Goal: Task Accomplishment & Management: Complete application form

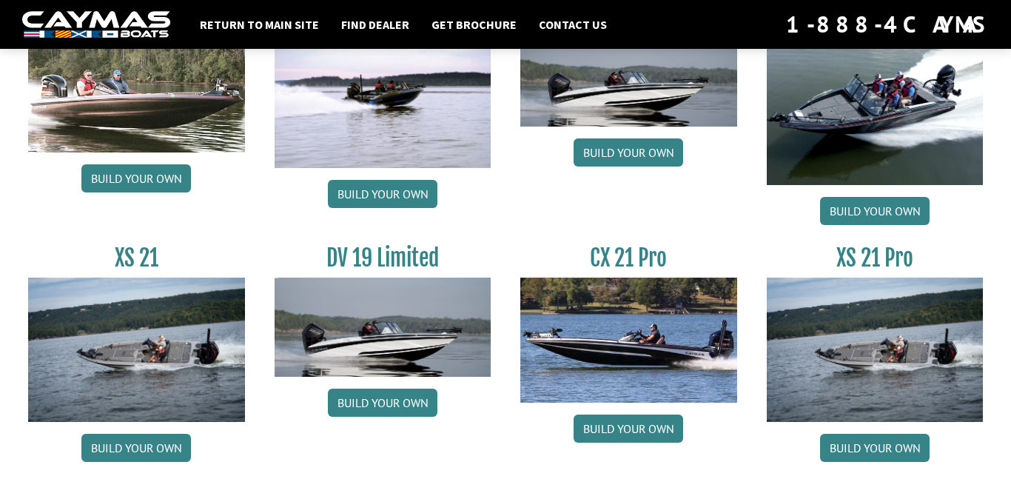
scroll to position [1826, 0]
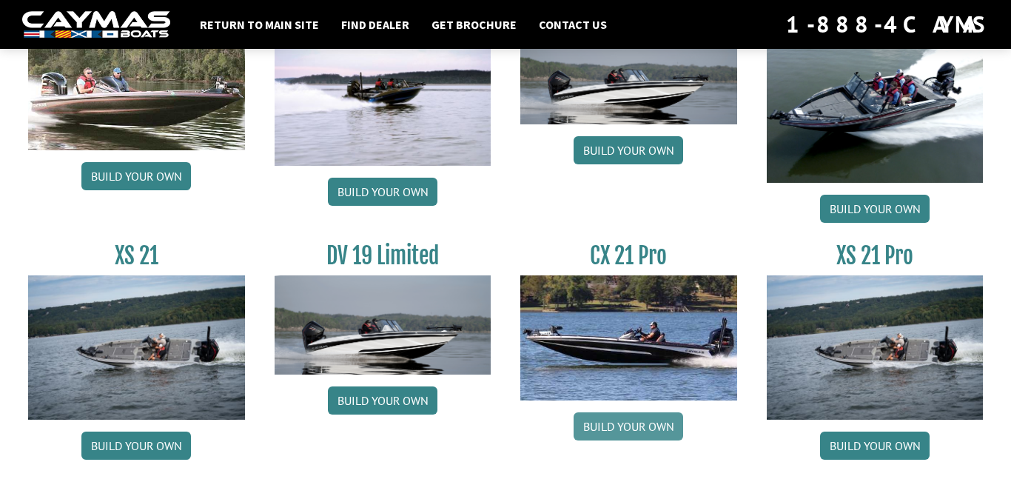
click at [600, 423] on link "Build your own" at bounding box center [628, 426] width 110 height 28
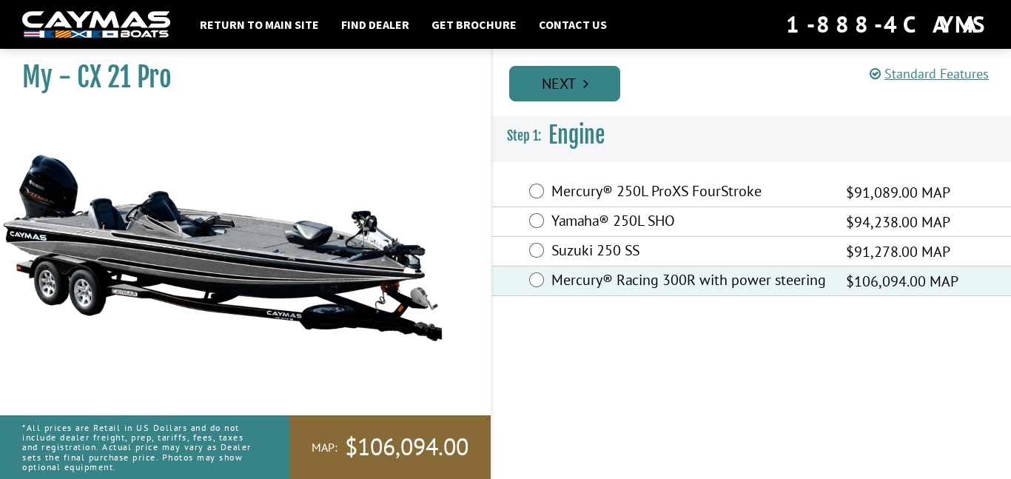
click at [582, 75] on link "Next" at bounding box center [564, 84] width 111 height 36
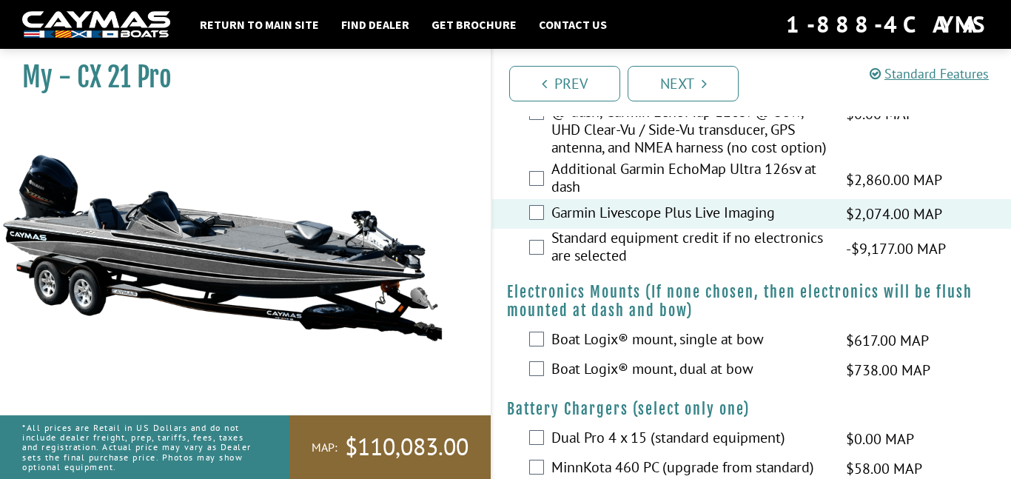
scroll to position [696, 0]
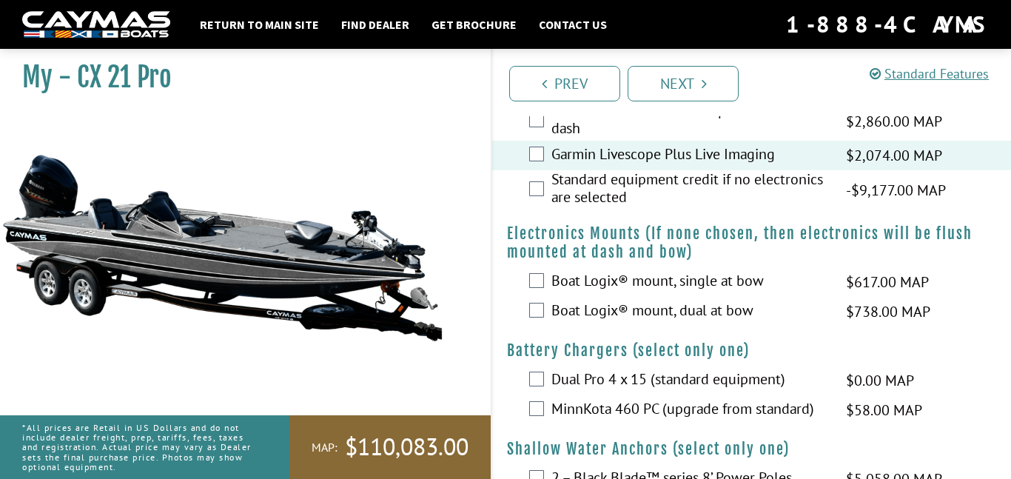
click at [579, 323] on label "Boat Logix® mount, dual at bow" at bounding box center [689, 311] width 276 height 21
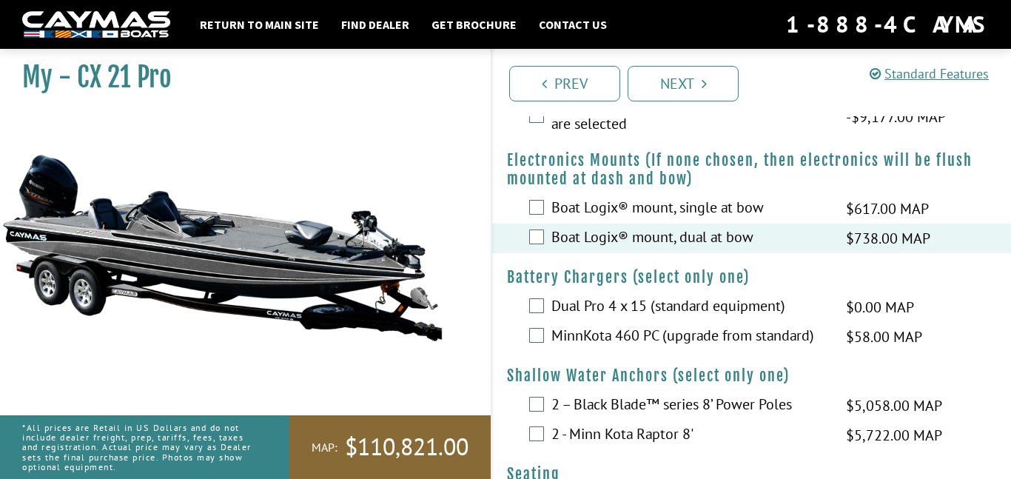
scroll to position [773, 0]
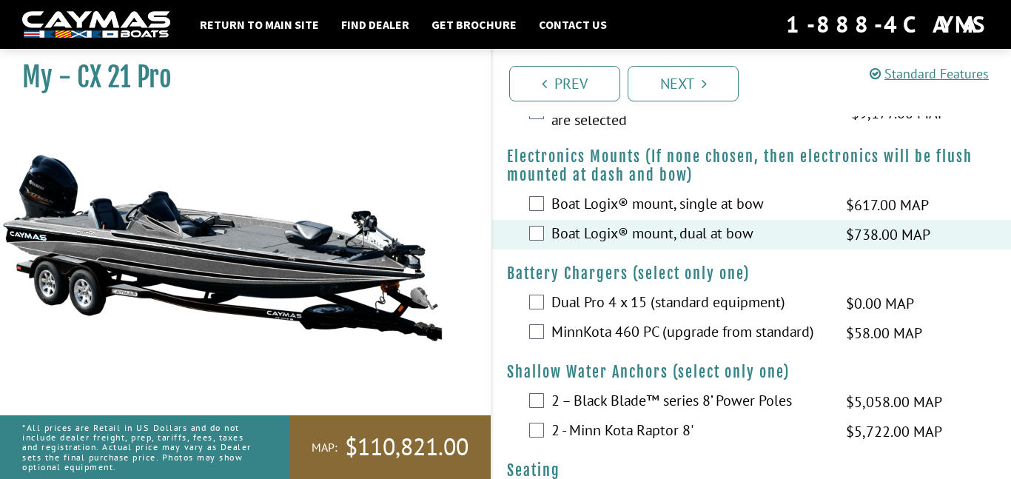
click at [631, 344] on label "MinnKota 460 PC (upgrade from standard)" at bounding box center [689, 333] width 276 height 21
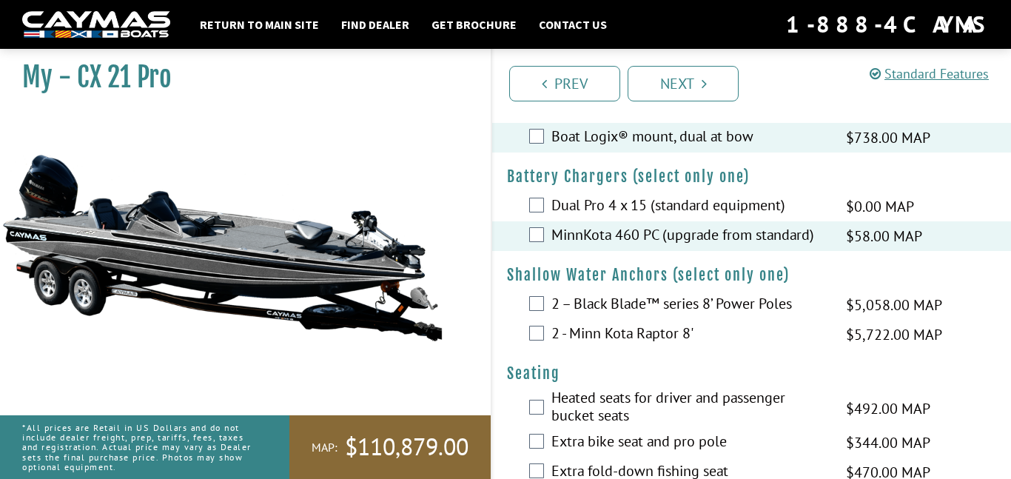
scroll to position [874, 0]
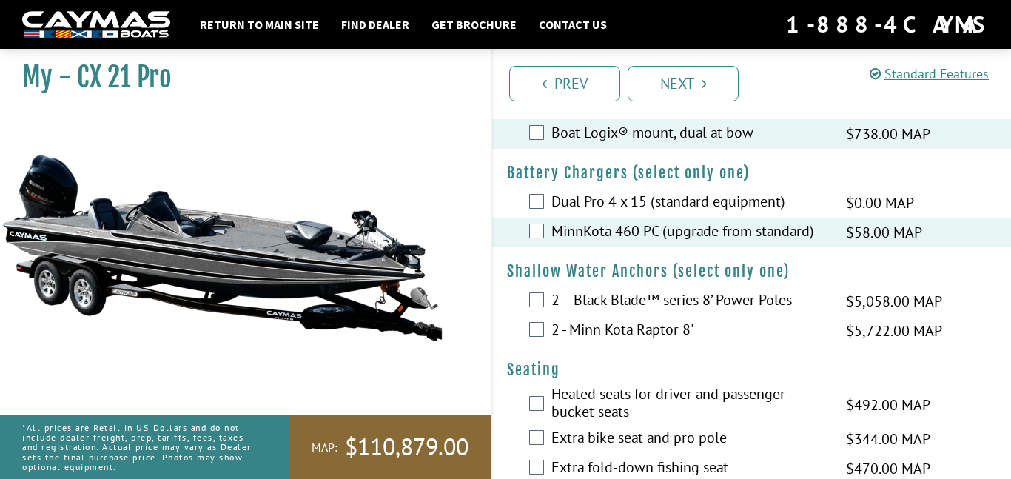
click at [656, 312] on label "2 – Black Blade™ series 8’ Power Poles" at bounding box center [689, 301] width 276 height 21
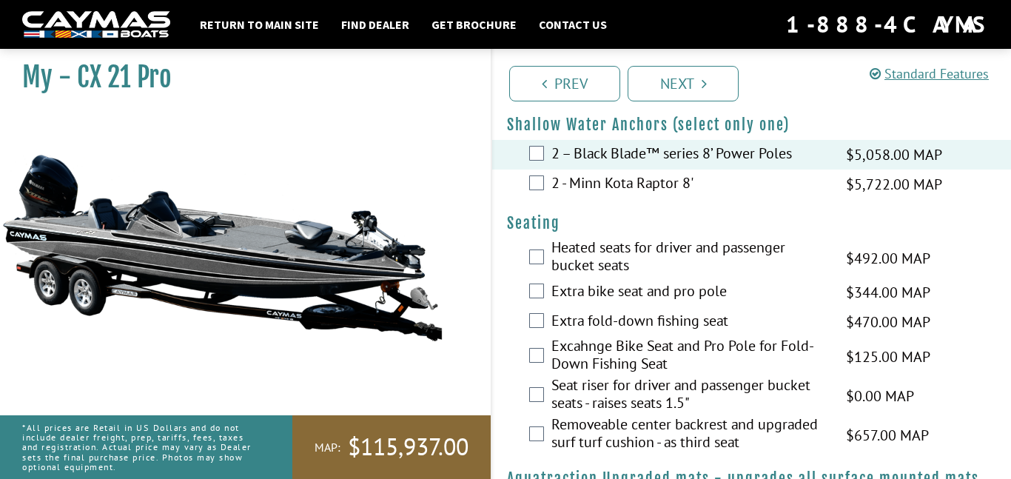
scroll to position [1025, 0]
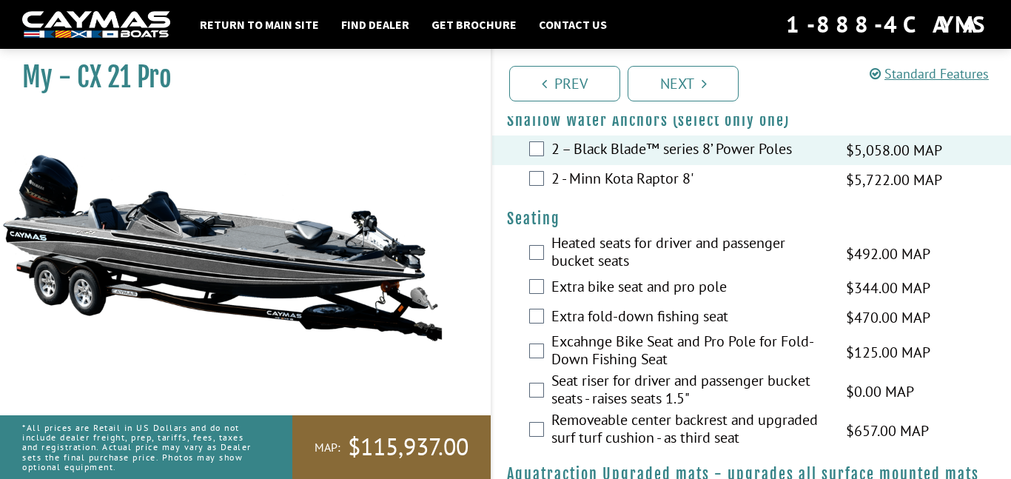
click at [618, 264] on label "Heated seats for driver and passenger bucket seats" at bounding box center [689, 253] width 276 height 39
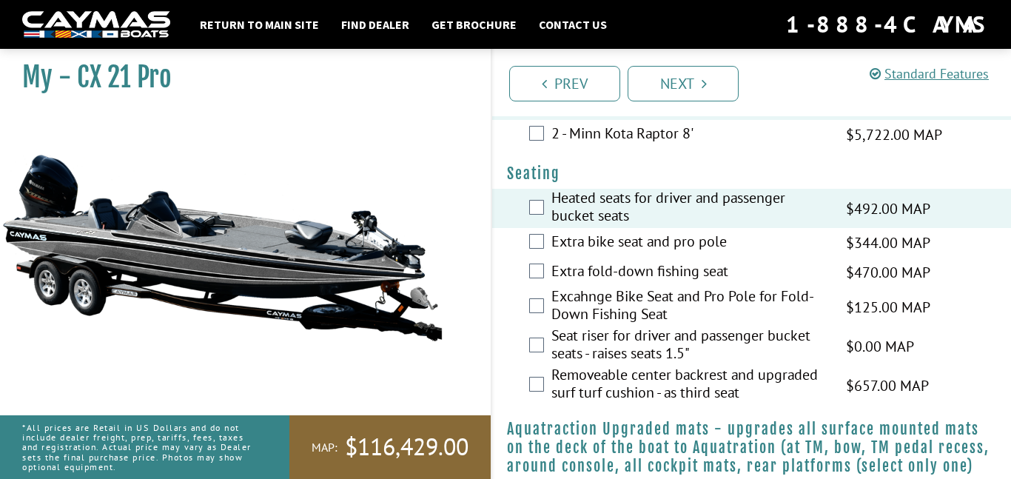
scroll to position [1072, 0]
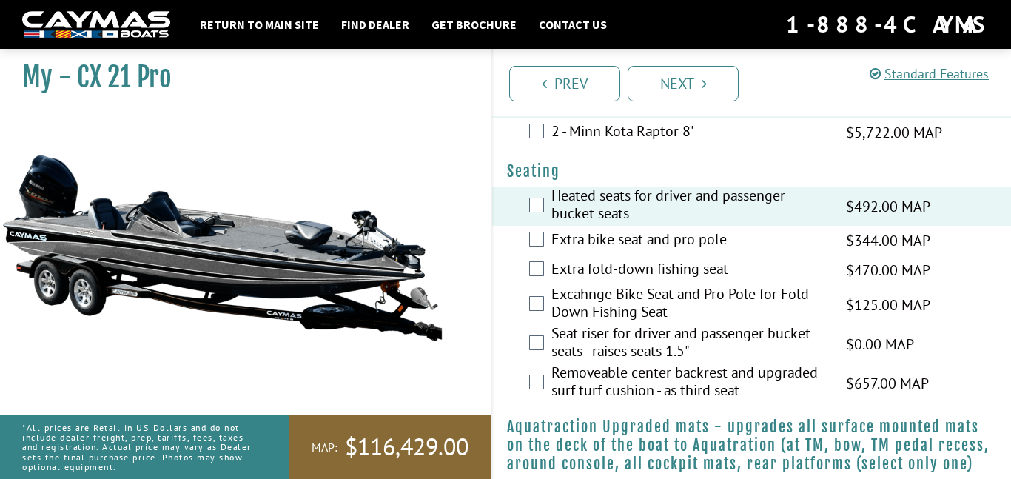
click at [620, 354] on label "Seat riser for driver and passenger bucket seats - raises seats 1.5"" at bounding box center [689, 343] width 276 height 39
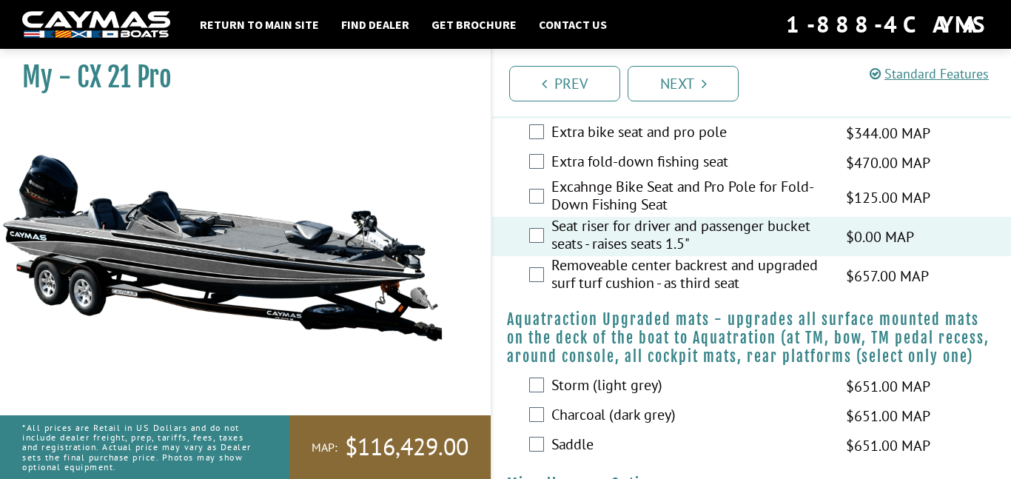
scroll to position [1234, 0]
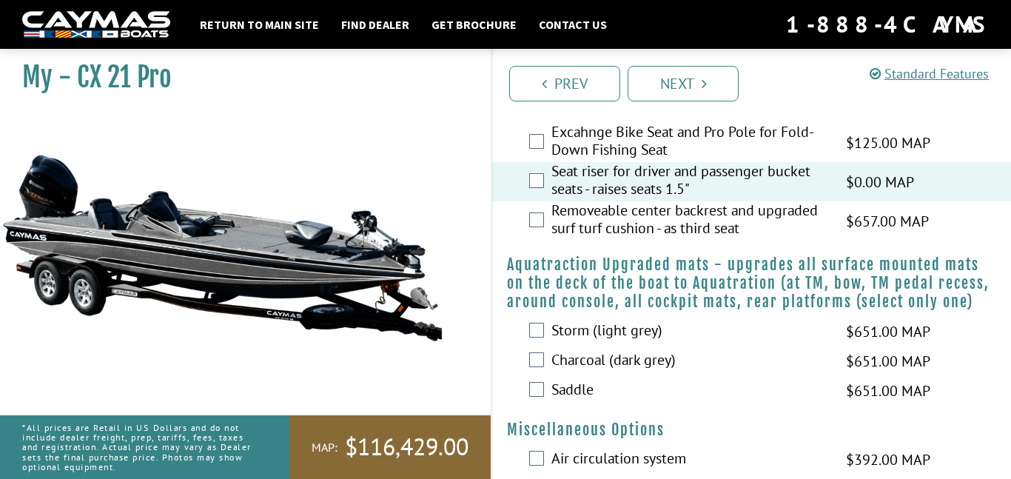
click at [599, 372] on label "Charcoal (dark grey)" at bounding box center [689, 361] width 276 height 21
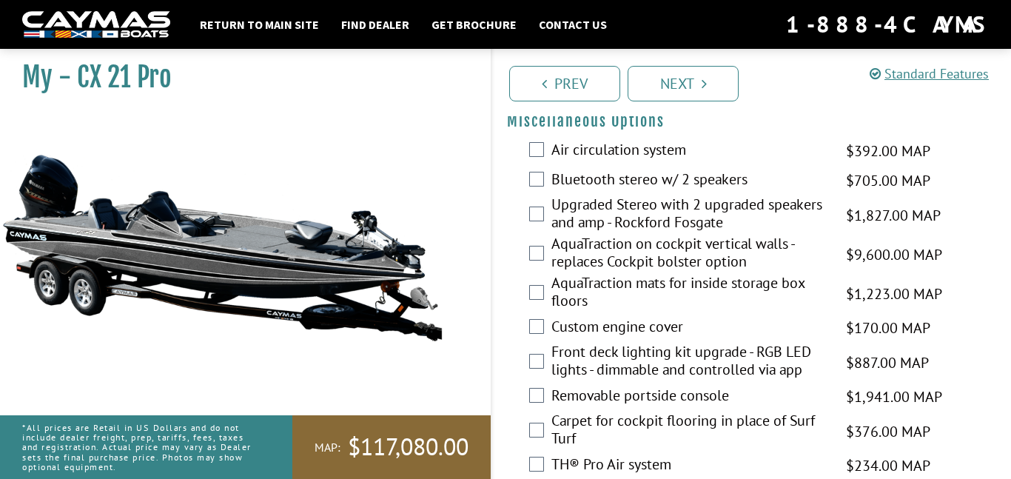
scroll to position [1539, 0]
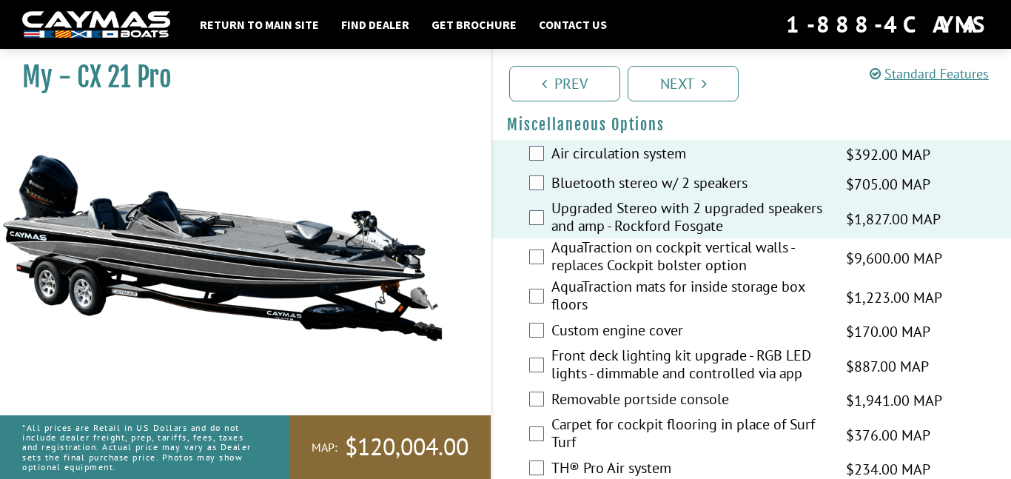
click at [544, 312] on div "AquaTraction mats for inside storage box floors $1,223.00 MAP $1,444.00 MSRP" at bounding box center [751, 296] width 519 height 39
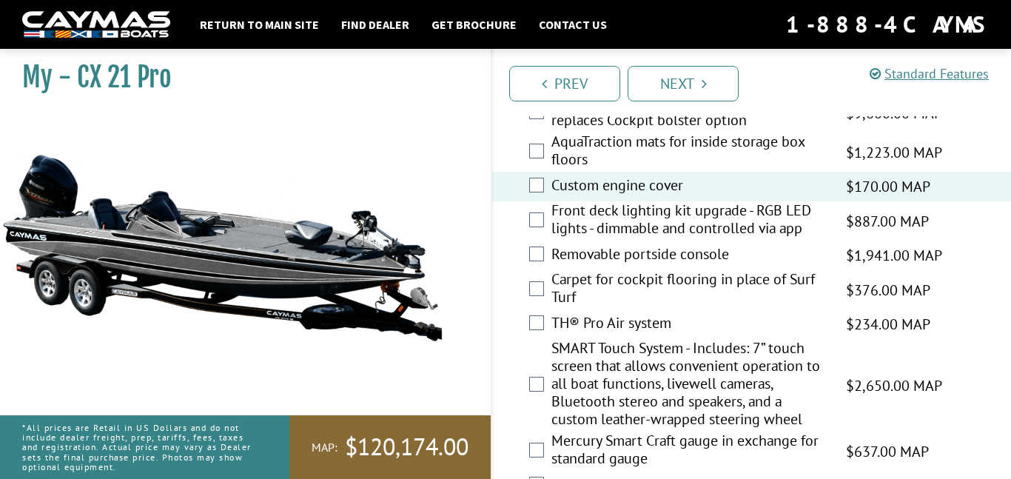
scroll to position [1686, 0]
click at [625, 239] on label "Front deck lighting kit upgrade - RGB LED lights - dimmable and controlled via …" at bounding box center [689, 219] width 276 height 39
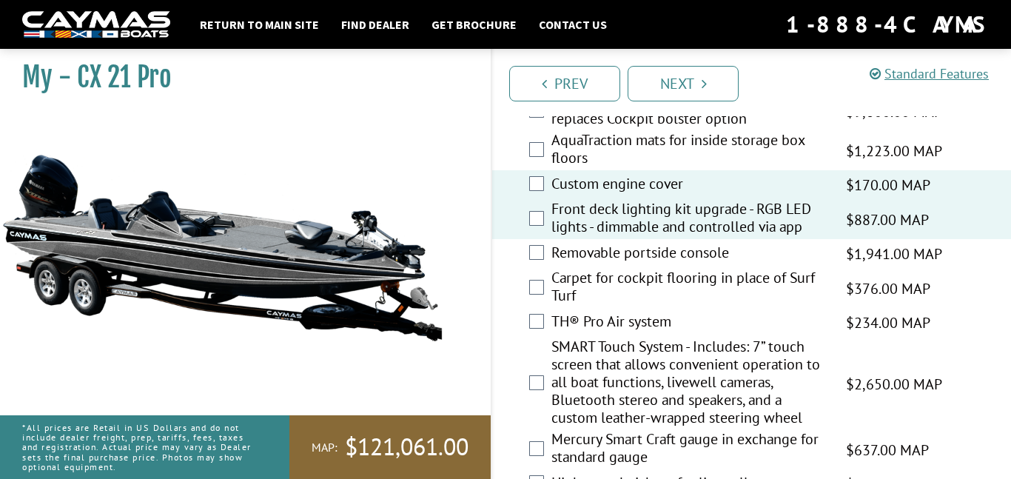
click at [614, 334] on label "TH® Pro Air system" at bounding box center [689, 322] width 276 height 21
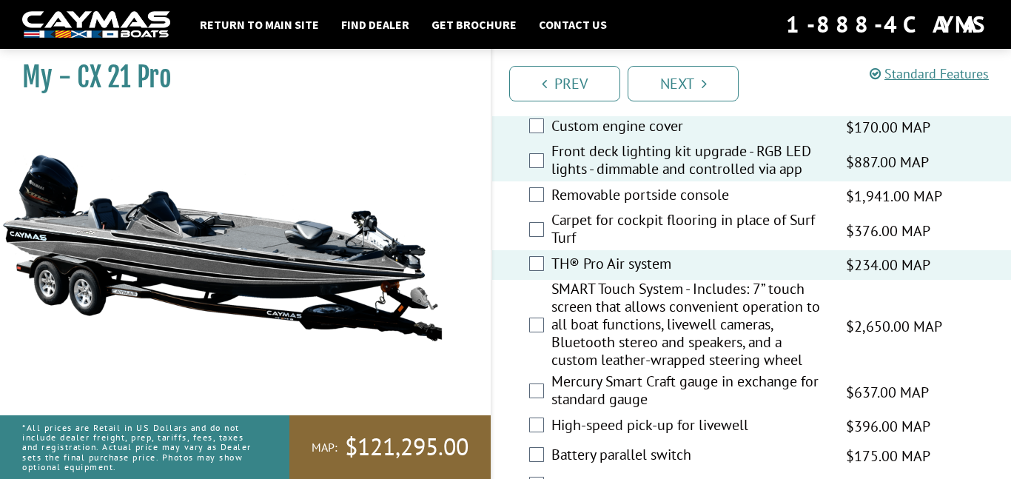
scroll to position [1744, 0]
click at [588, 317] on label "SMART Touch System - Includes: 7” touch screen that allows convenient operation…" at bounding box center [689, 325] width 276 height 92
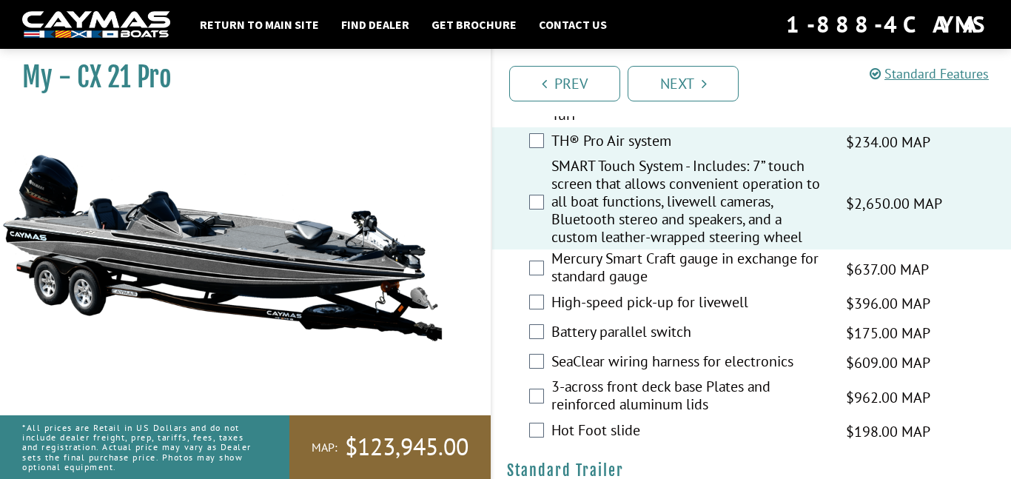
scroll to position [1874, 0]
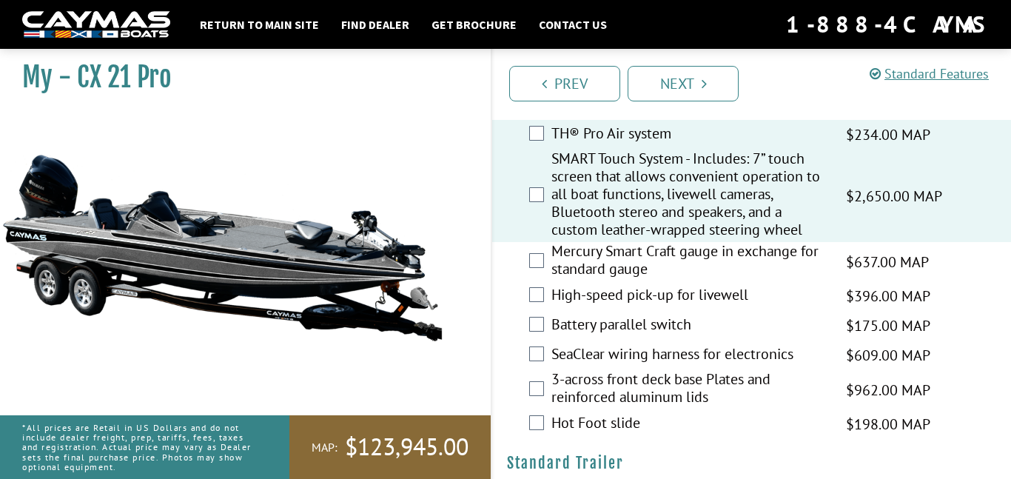
click at [579, 435] on label "Hot Foot slide" at bounding box center [689, 424] width 276 height 21
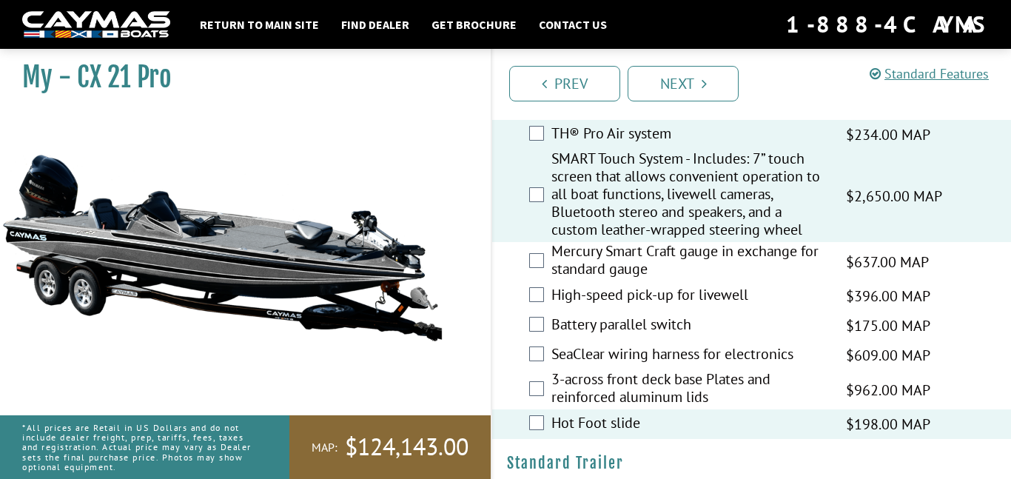
click at [634, 307] on label "High-speed pick-up for livewell" at bounding box center [689, 296] width 276 height 21
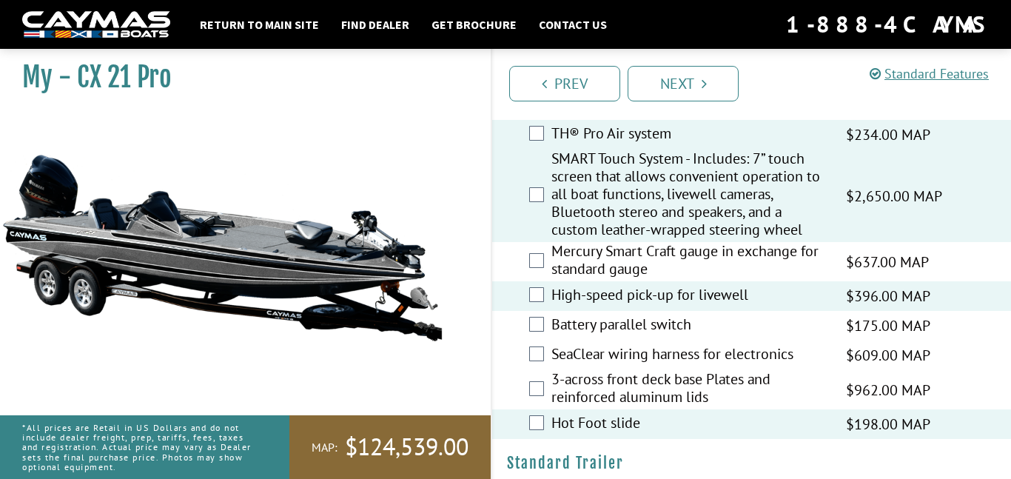
click at [616, 337] on label "Battery parallel switch" at bounding box center [689, 325] width 276 height 21
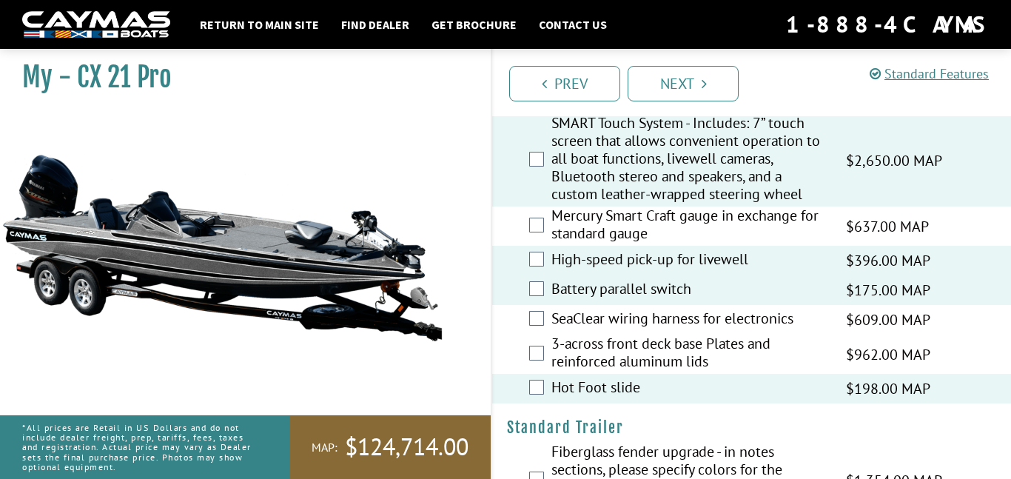
scroll to position [1914, 0]
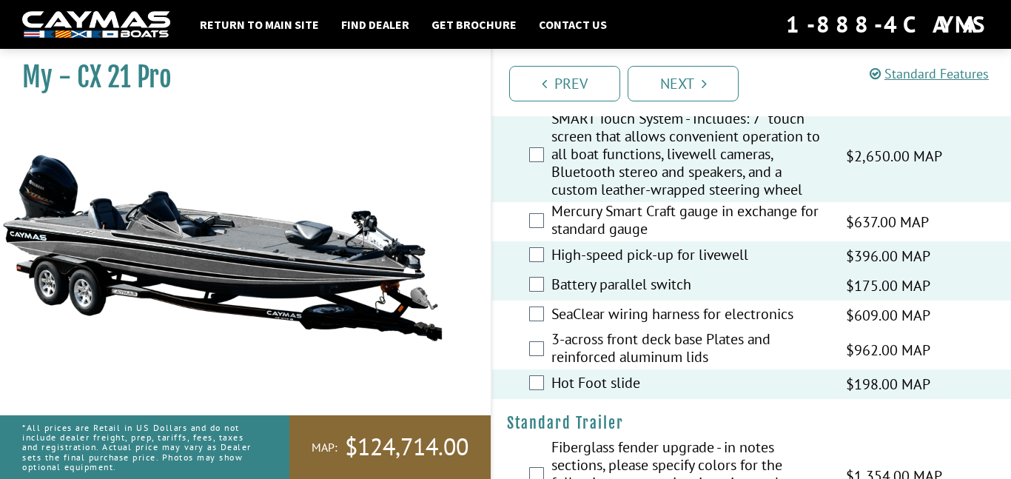
click at [660, 369] on label "3-across front deck base Plates and reinforced aluminum lids" at bounding box center [689, 349] width 276 height 39
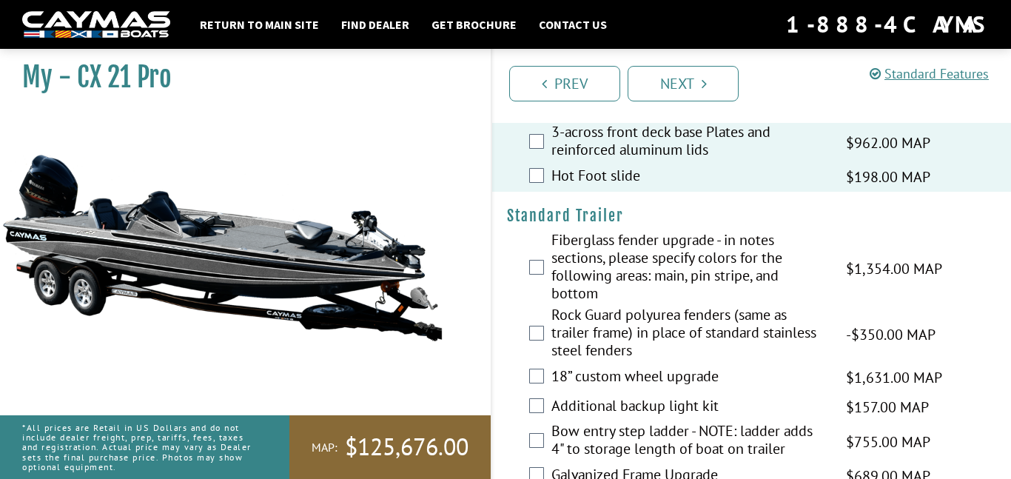
scroll to position [2127, 0]
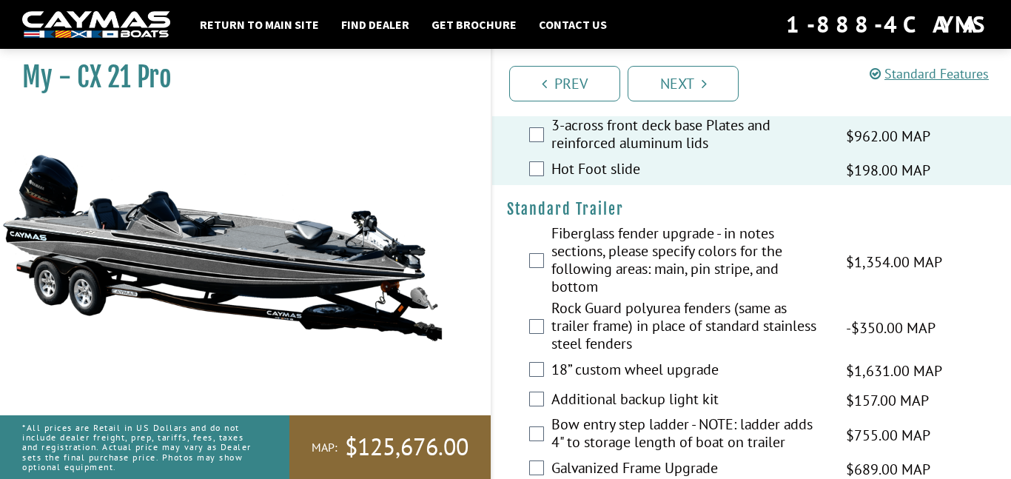
click at [627, 284] on label "Fiberglass fender upgrade - in notes sections, please specify colors for the fo…" at bounding box center [689, 261] width 276 height 75
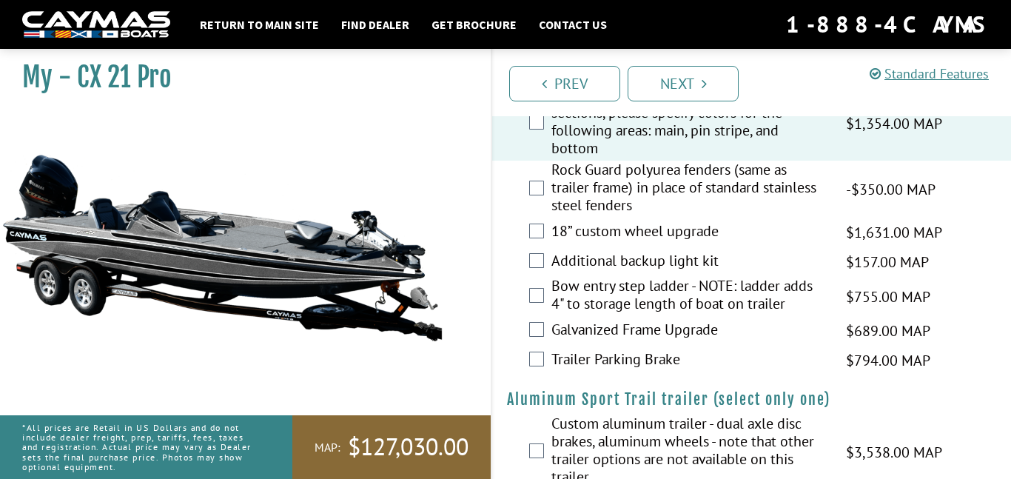
scroll to position [2267, 0]
click at [616, 243] on label "18” custom wheel upgrade" at bounding box center [689, 231] width 276 height 21
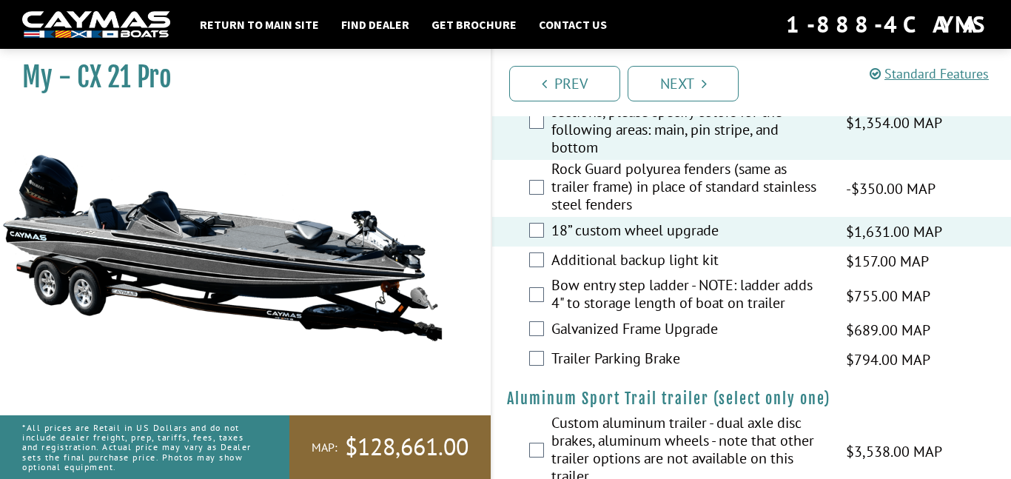
click at [599, 371] on label "Trailer Parking Brake" at bounding box center [689, 359] width 276 height 21
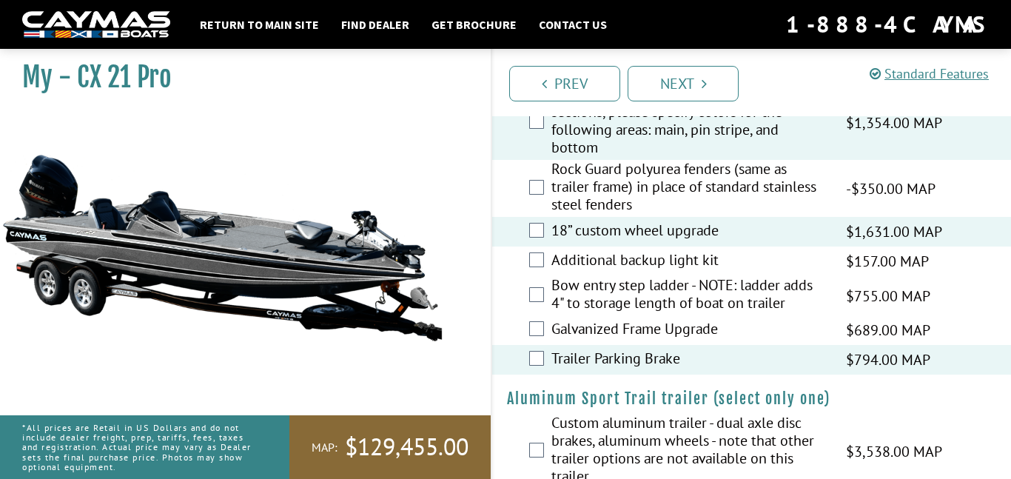
click at [656, 341] on label "Galvanized Frame Upgrade" at bounding box center [689, 330] width 276 height 21
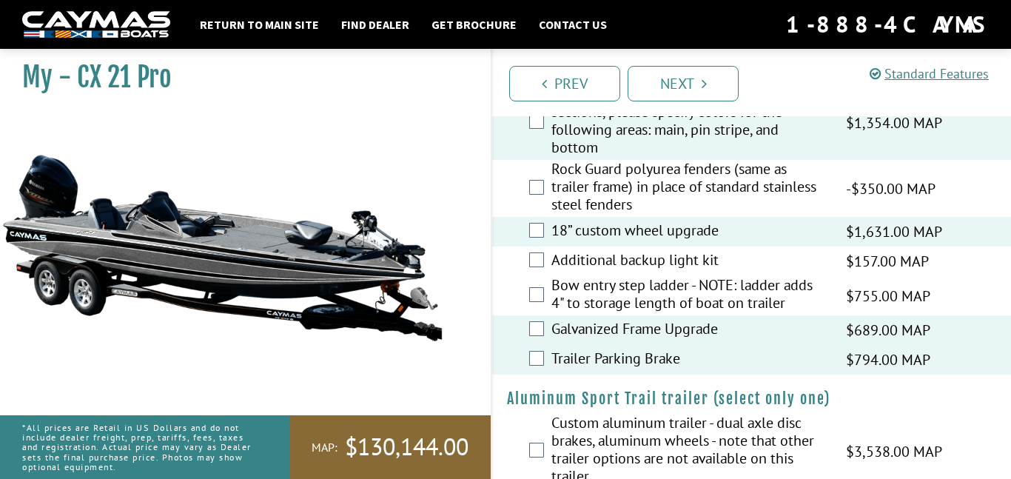
click at [702, 315] on label "Bow entry step ladder - NOTE: ladder adds 4" to storage length of boat on trail…" at bounding box center [689, 295] width 276 height 39
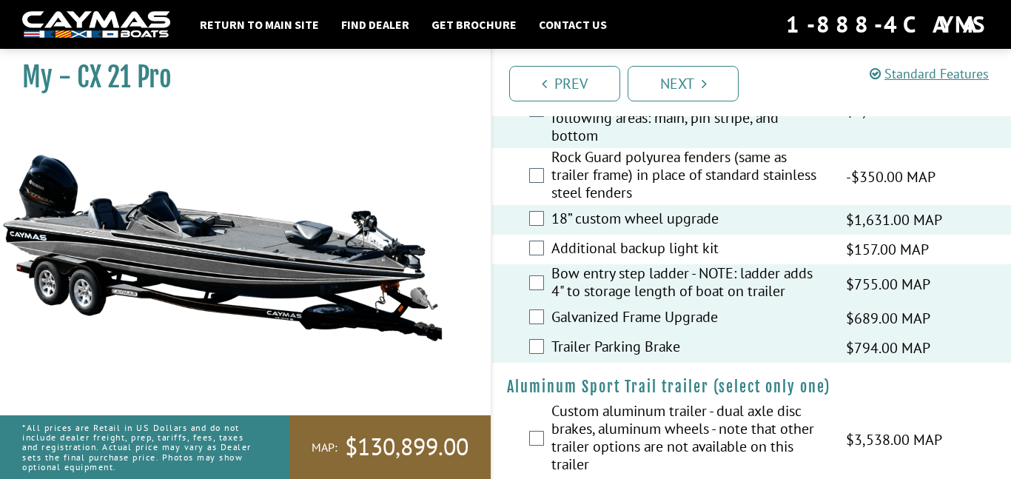
scroll to position [2322, 0]
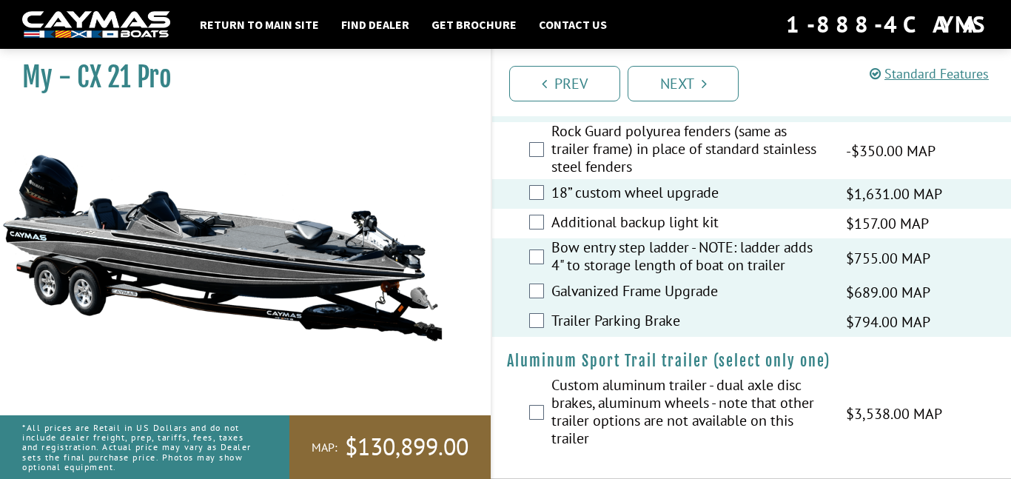
click at [689, 386] on label "Custom aluminum trailer - dual axle disc brakes, aluminum wheels - note that ot…" at bounding box center [689, 413] width 276 height 75
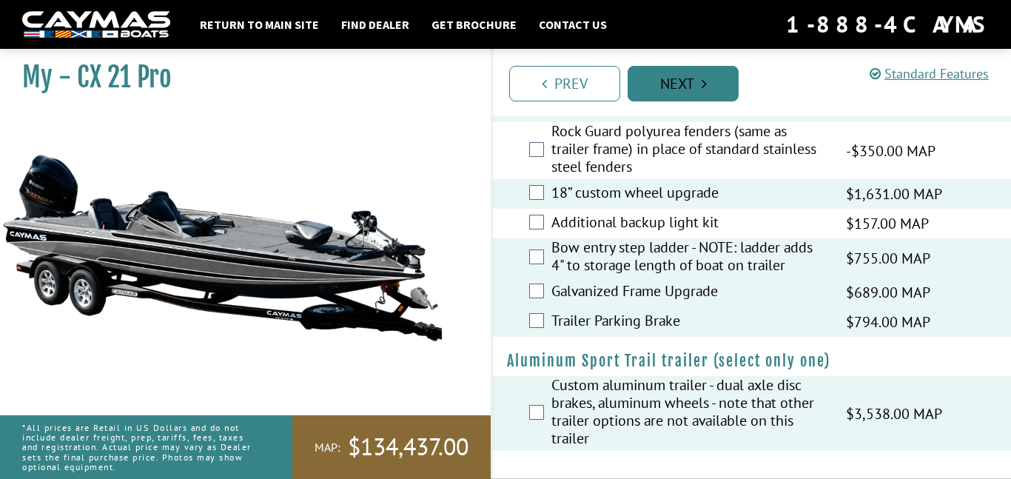
click at [680, 88] on link "Next" at bounding box center [682, 84] width 111 height 36
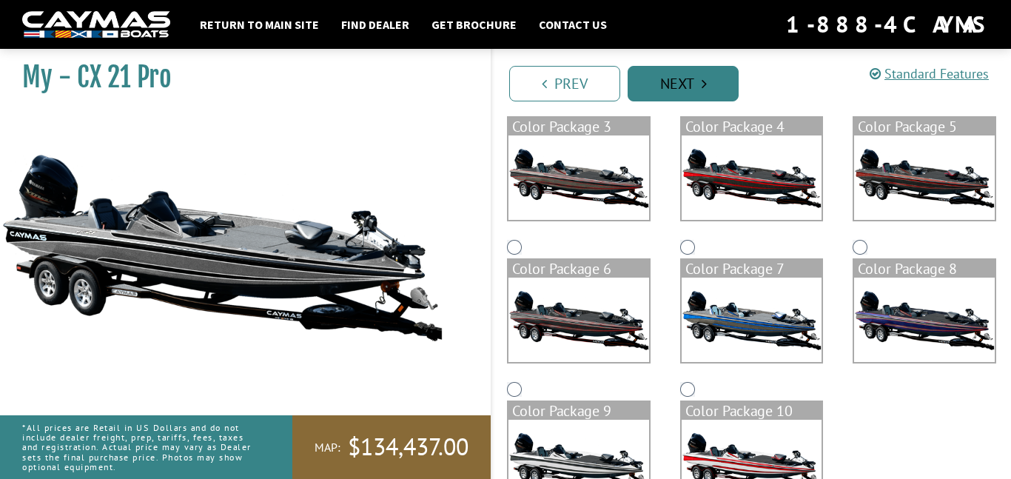
scroll to position [346, 0]
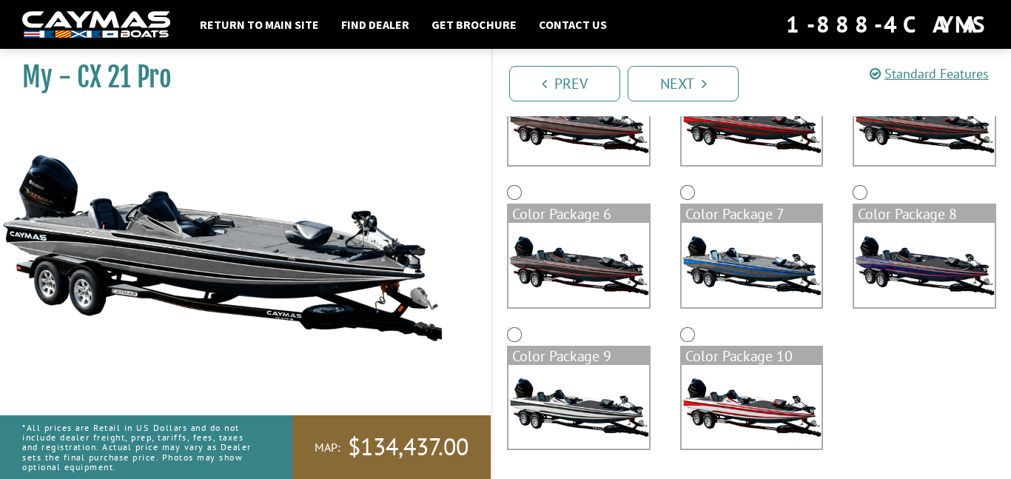
click at [515, 406] on img at bounding box center [578, 407] width 141 height 84
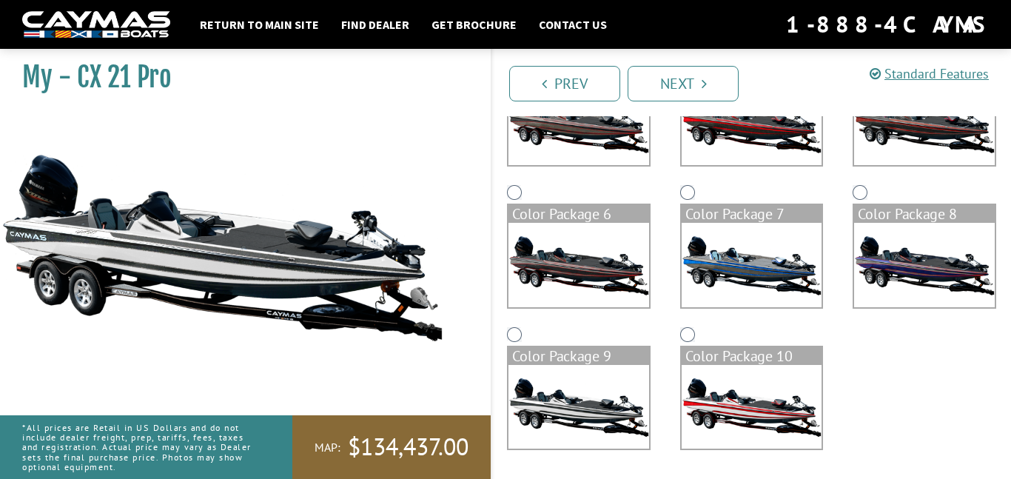
click at [733, 299] on img at bounding box center [752, 265] width 141 height 84
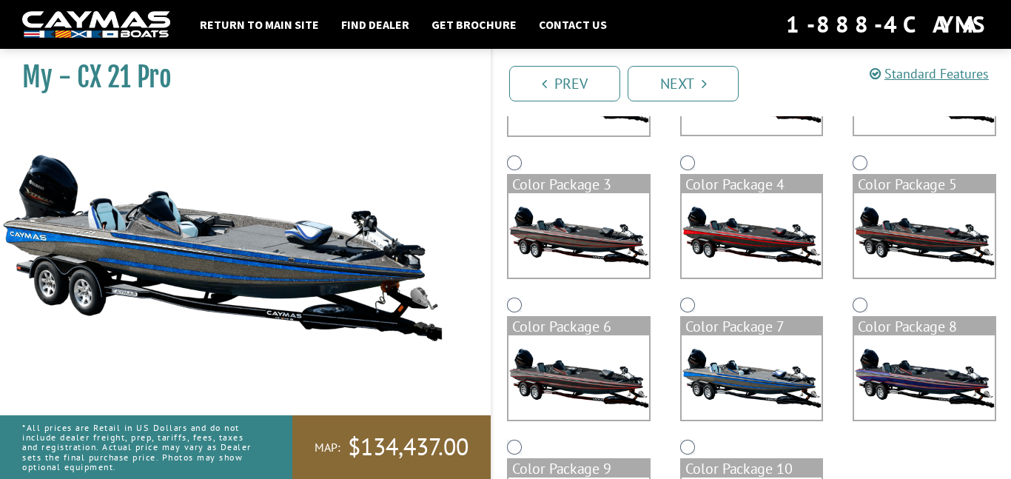
scroll to position [229, 0]
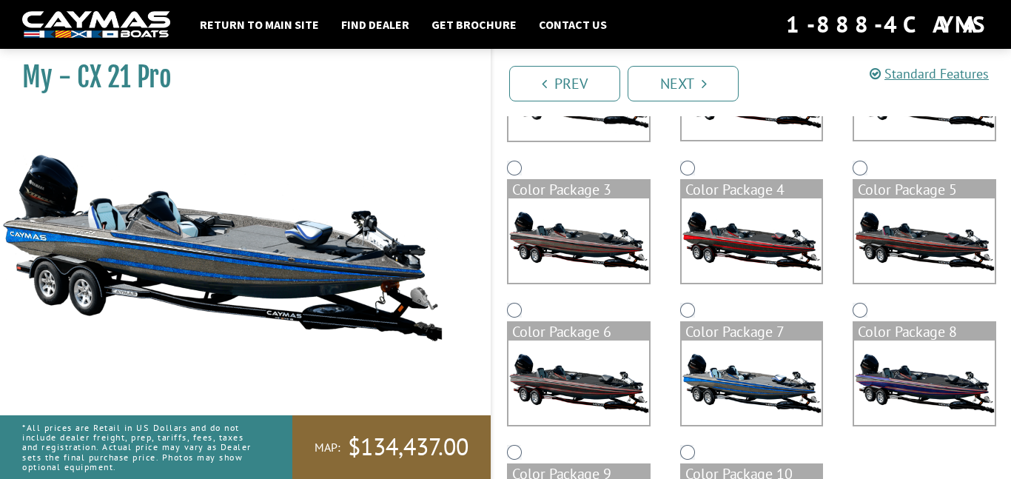
click at [793, 261] on img at bounding box center [752, 240] width 141 height 84
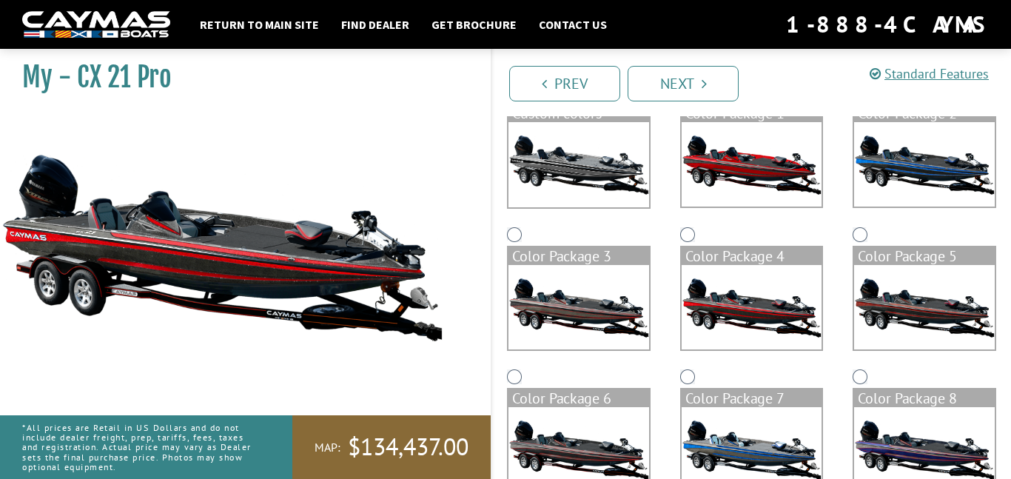
scroll to position [112, 0]
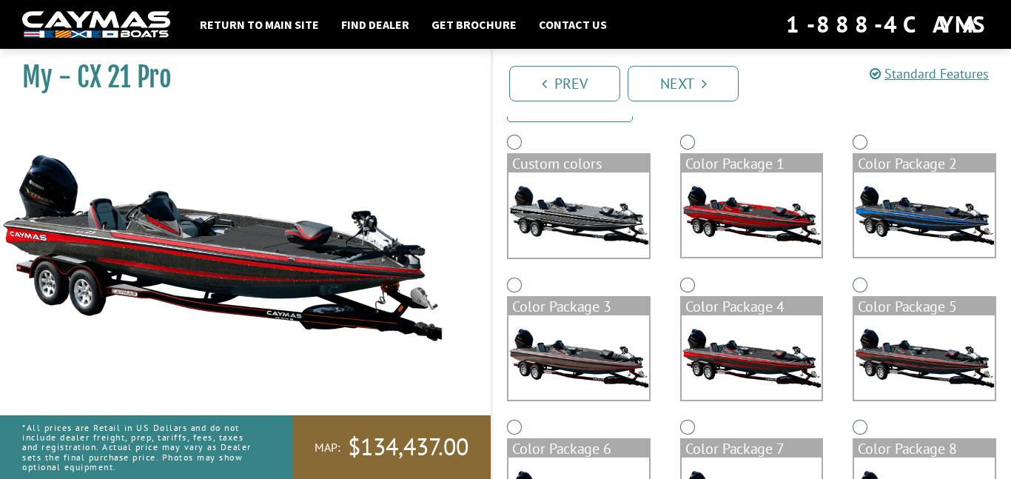
click at [863, 235] on img at bounding box center [924, 214] width 141 height 84
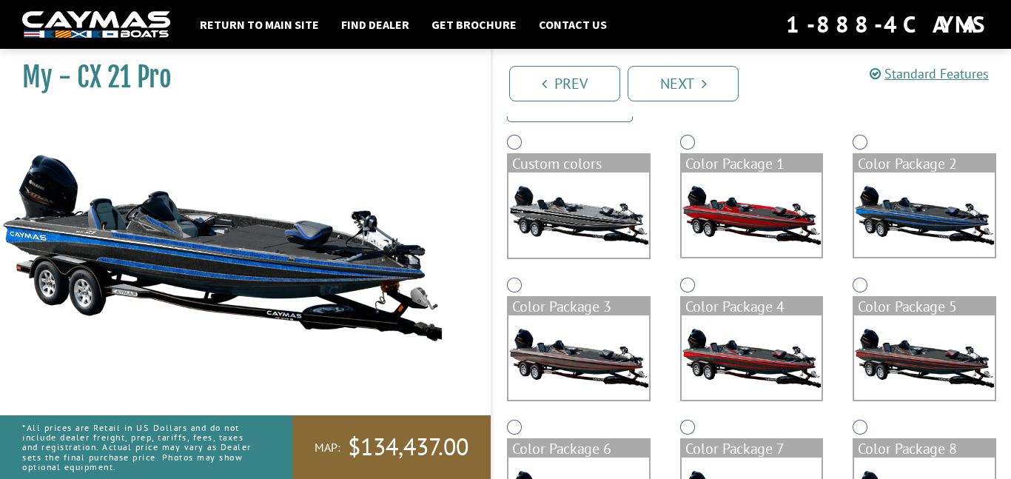
scroll to position [0, 0]
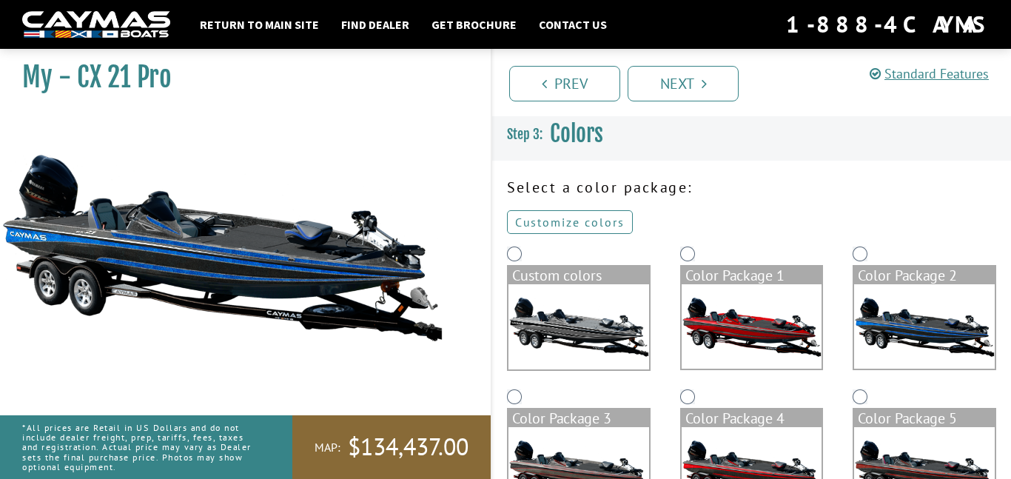
click at [611, 216] on link "Customize colors" at bounding box center [570, 222] width 126 height 24
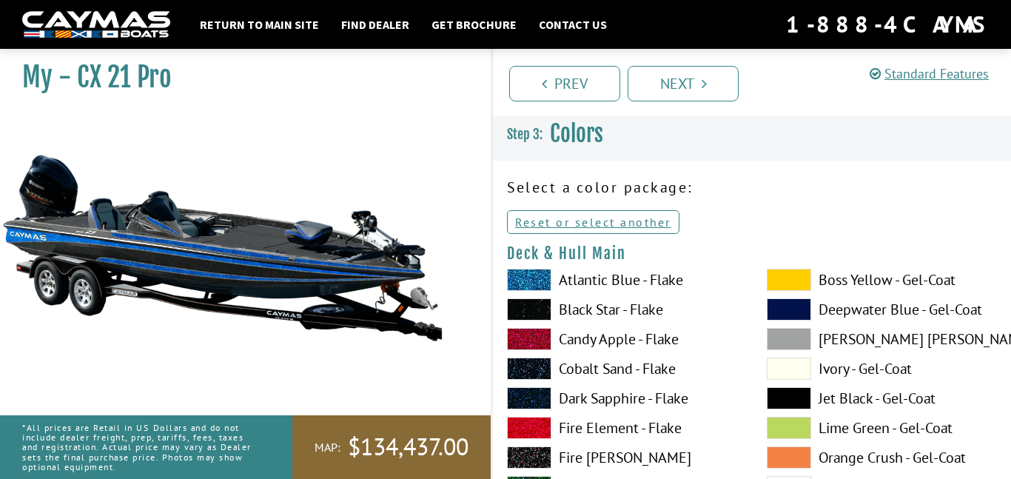
click at [627, 274] on label "Atlantic Blue - Flake" at bounding box center [622, 280] width 230 height 22
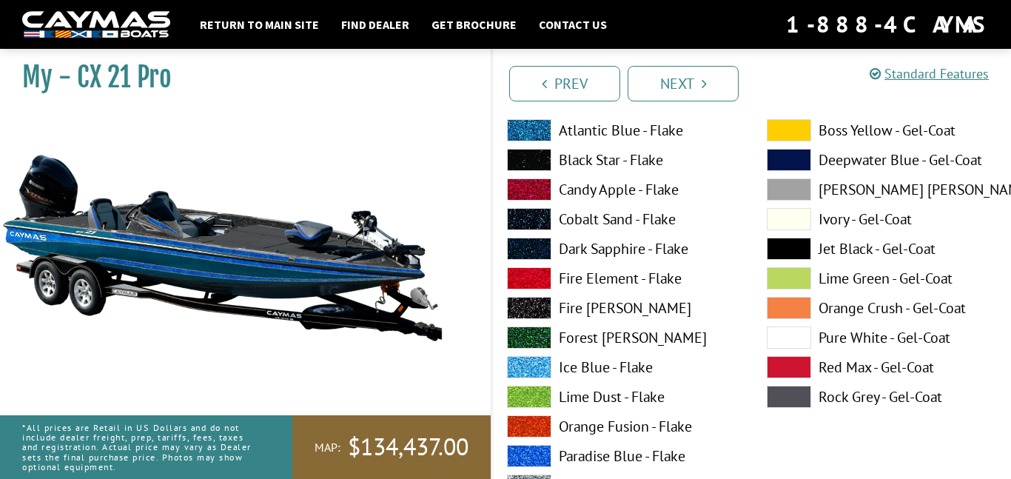
scroll to position [150, 0]
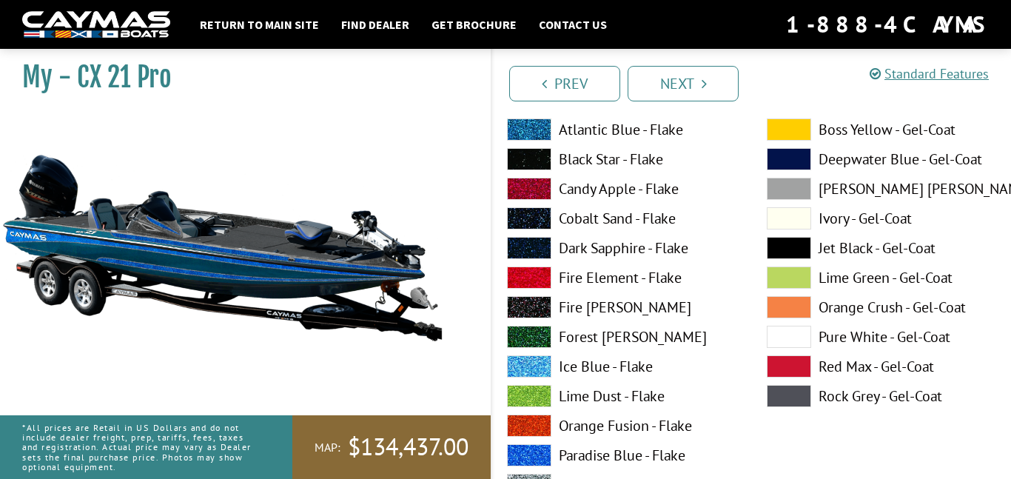
click at [569, 156] on label "Black Star - Flake" at bounding box center [622, 159] width 230 height 22
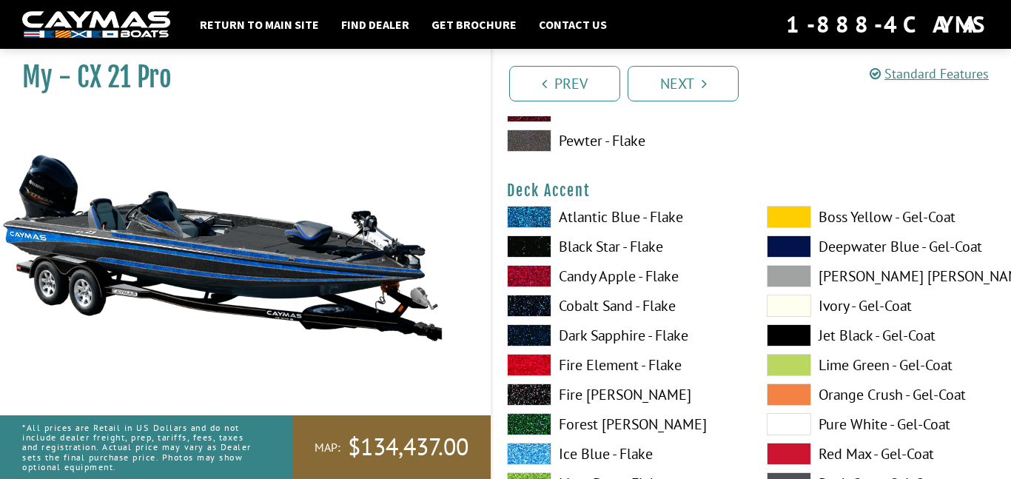
scroll to position [679, 0]
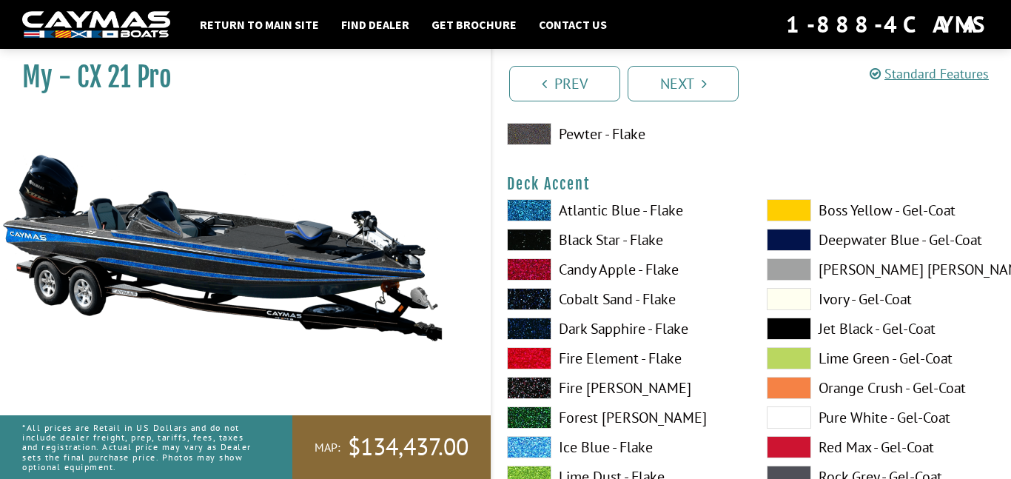
click at [602, 262] on label "Candy Apple - Flake" at bounding box center [622, 269] width 230 height 22
click at [522, 446] on span at bounding box center [529, 447] width 44 height 22
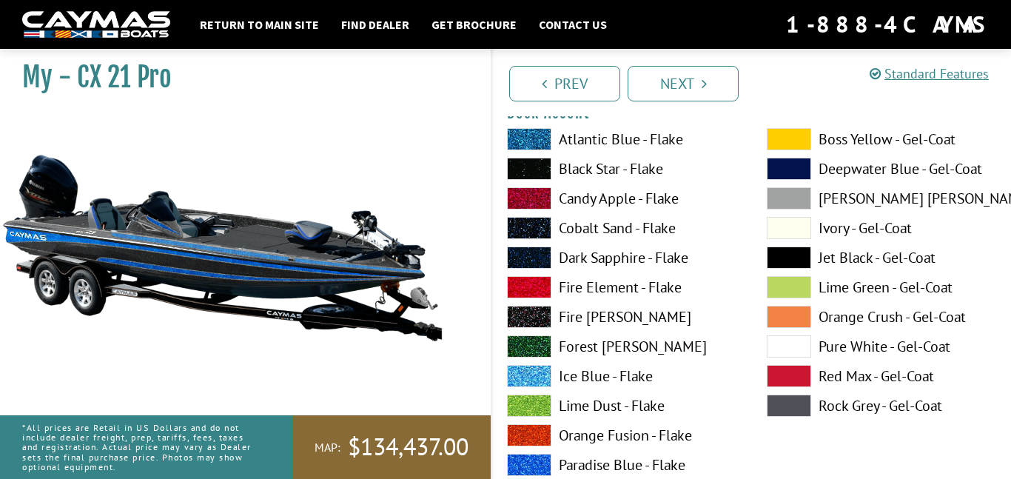
scroll to position [701, 0]
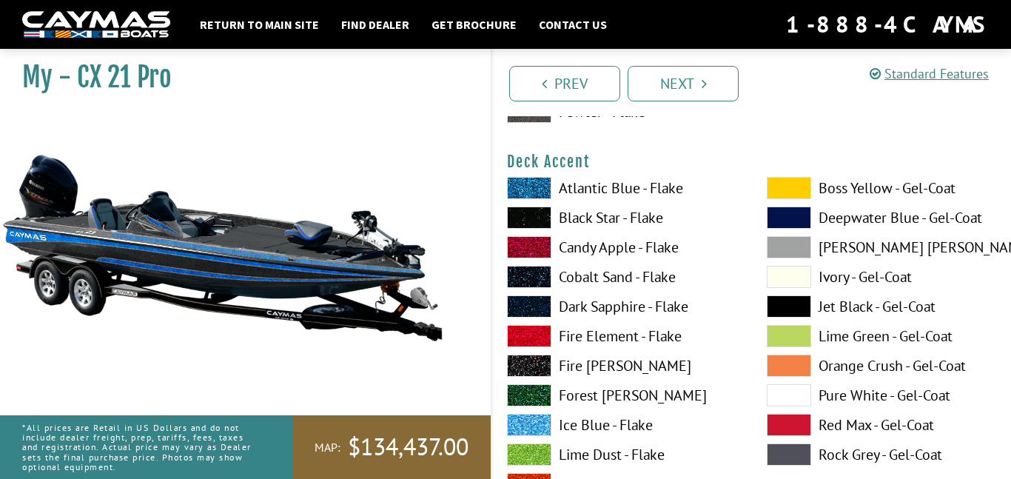
click at [533, 221] on span at bounding box center [529, 217] width 44 height 22
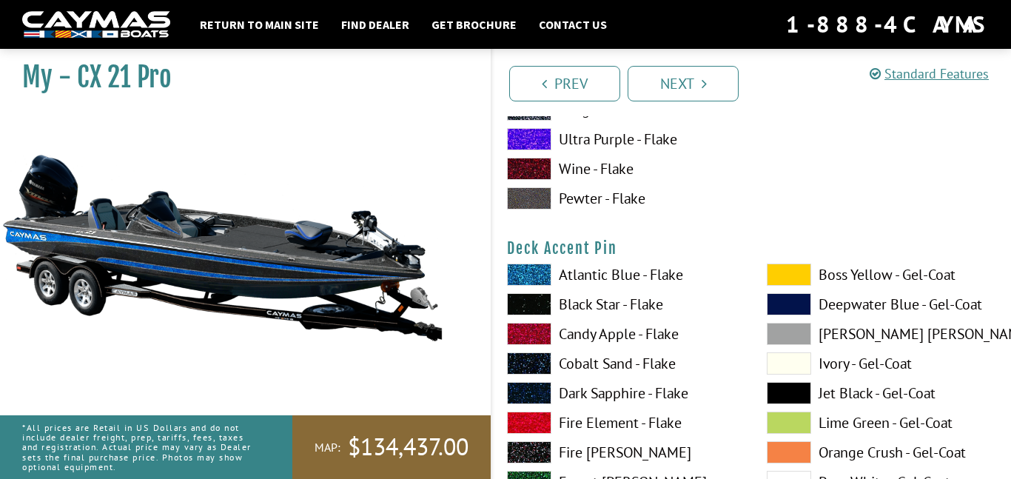
scroll to position [1232, 0]
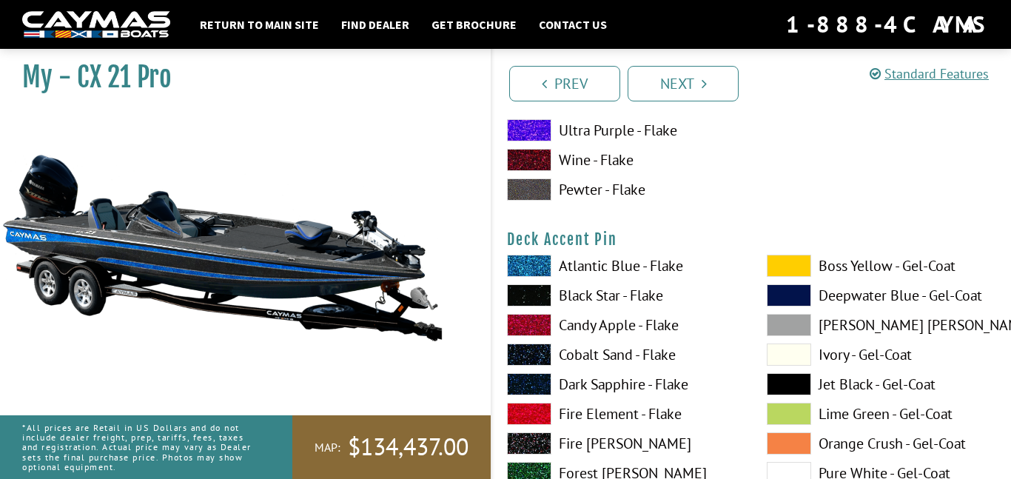
click at [524, 323] on span at bounding box center [529, 325] width 44 height 22
click at [534, 256] on span at bounding box center [529, 266] width 44 height 22
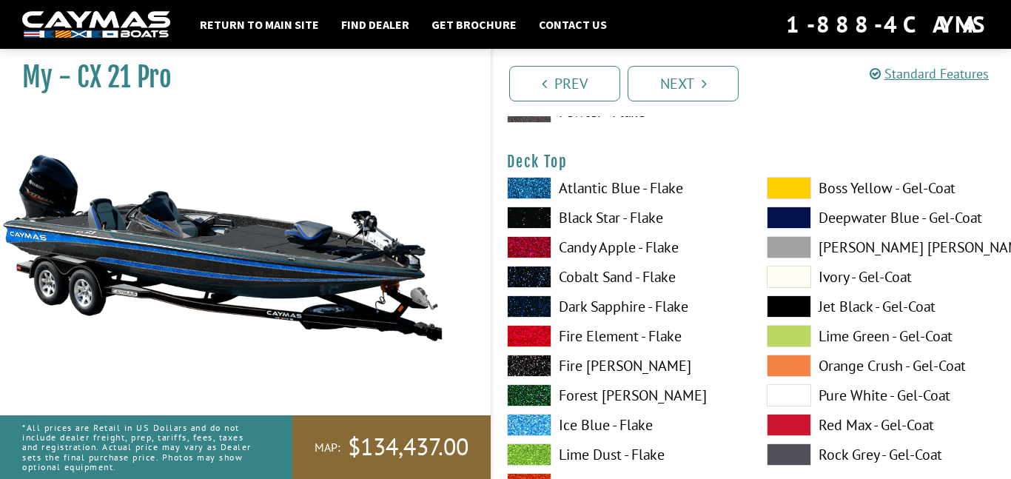
scroll to position [1918, 0]
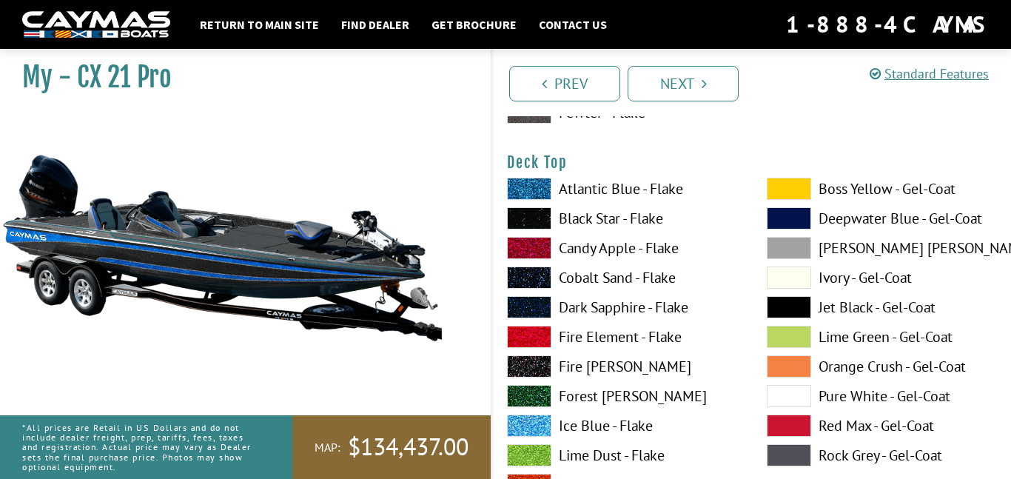
click at [528, 244] on span at bounding box center [529, 248] width 44 height 22
click at [525, 209] on span at bounding box center [529, 218] width 44 height 22
click at [542, 182] on span at bounding box center [529, 189] width 44 height 22
click at [529, 221] on span at bounding box center [529, 218] width 44 height 22
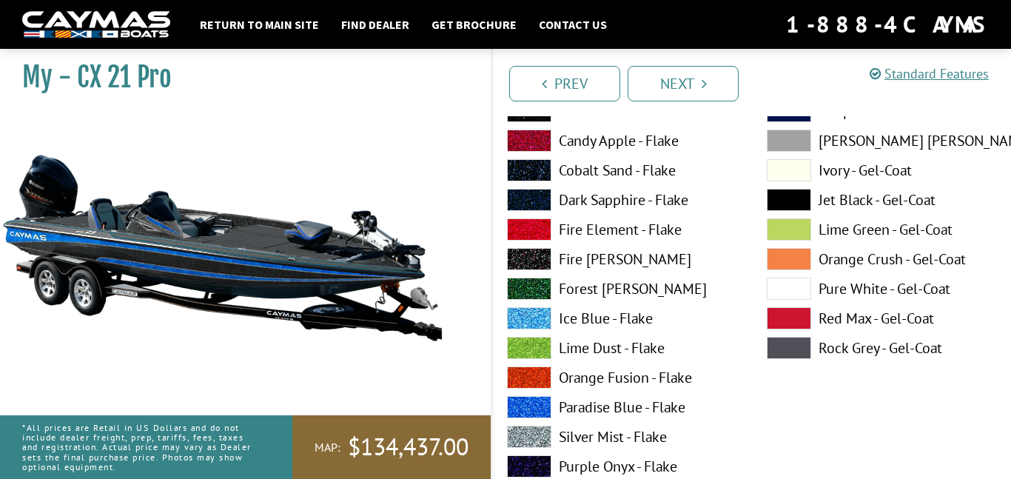
scroll to position [2493, 0]
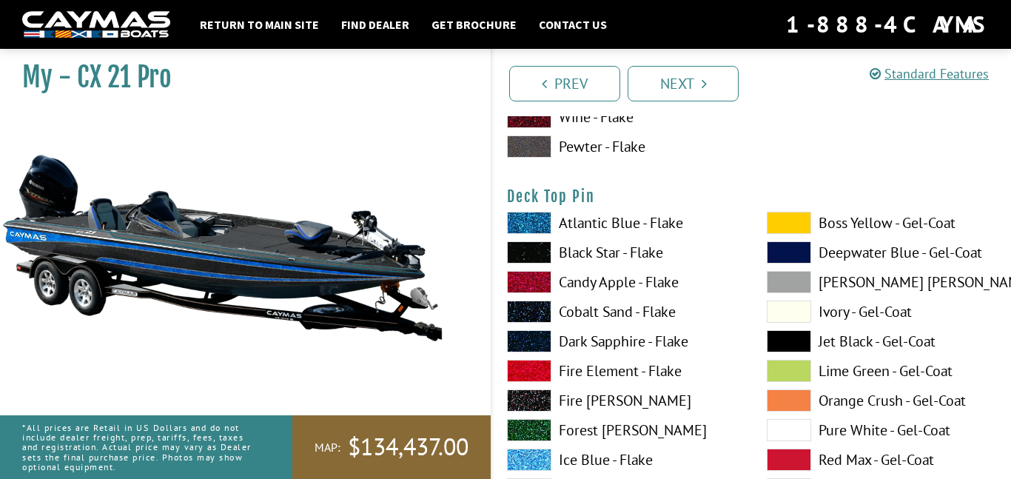
click at [526, 373] on span at bounding box center [529, 371] width 44 height 22
click at [528, 251] on span at bounding box center [529, 252] width 44 height 22
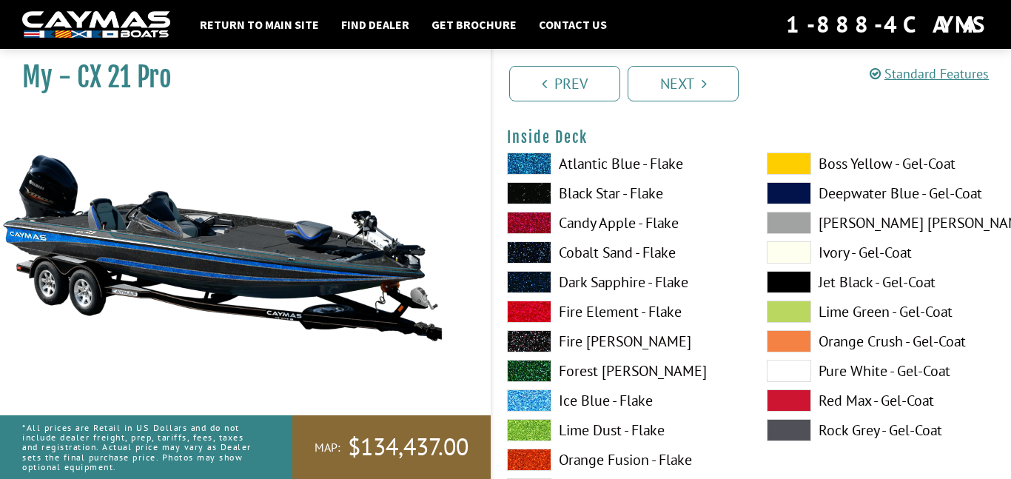
scroll to position [3160, 0]
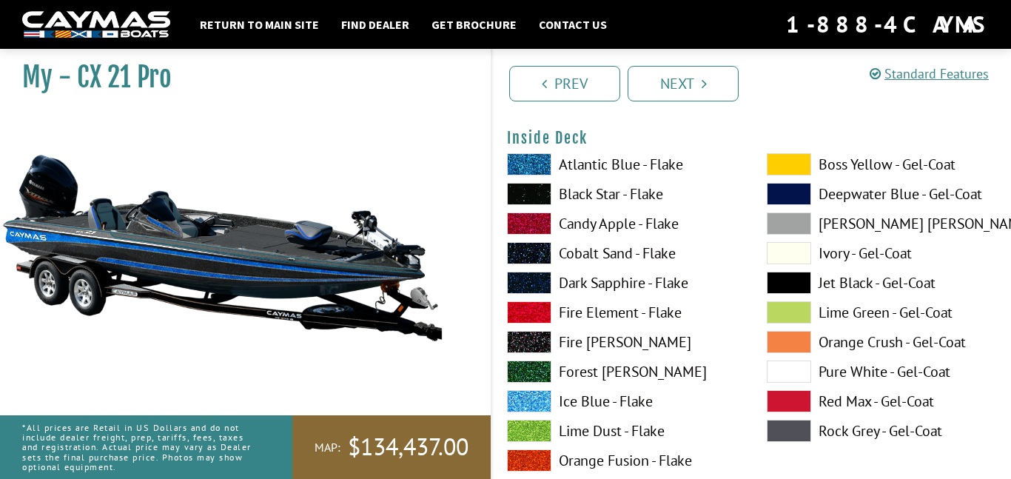
click at [533, 169] on span at bounding box center [529, 164] width 44 height 22
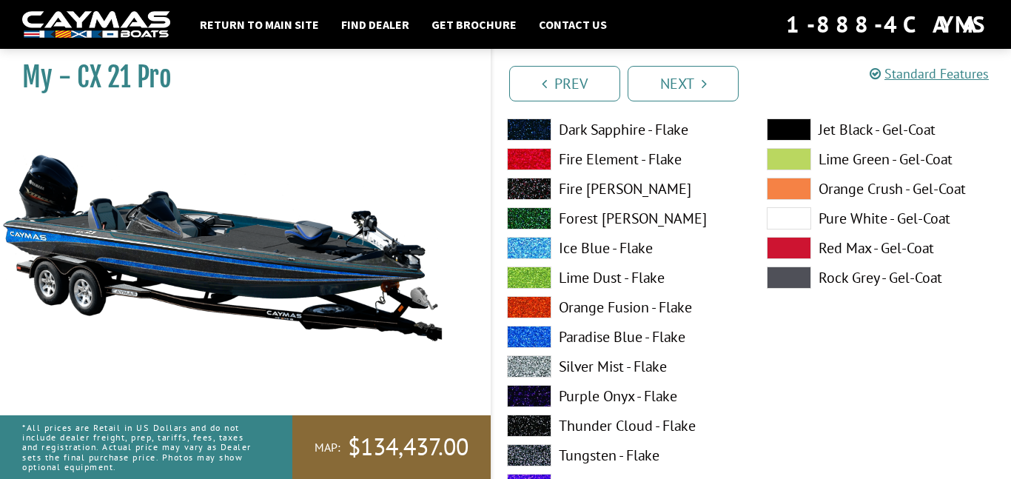
scroll to position [3317, 0]
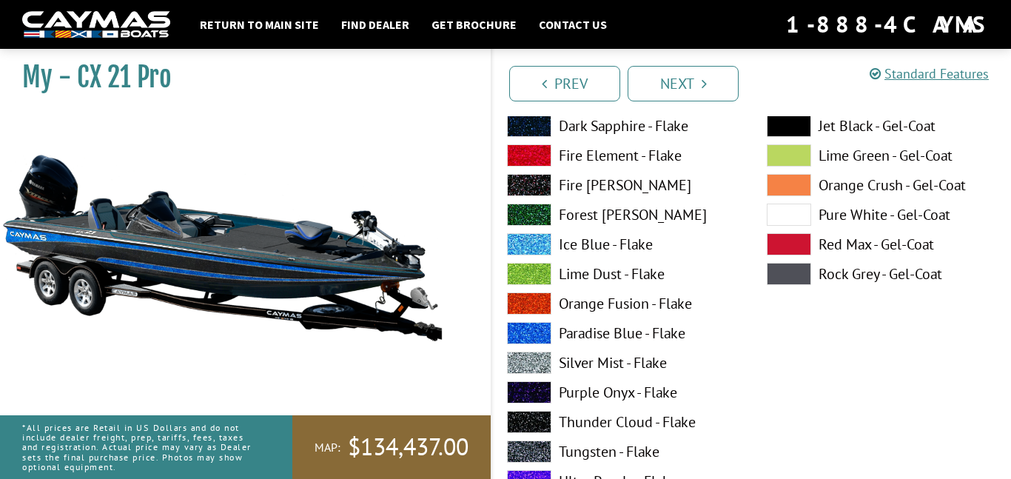
click at [527, 359] on span at bounding box center [529, 362] width 44 height 22
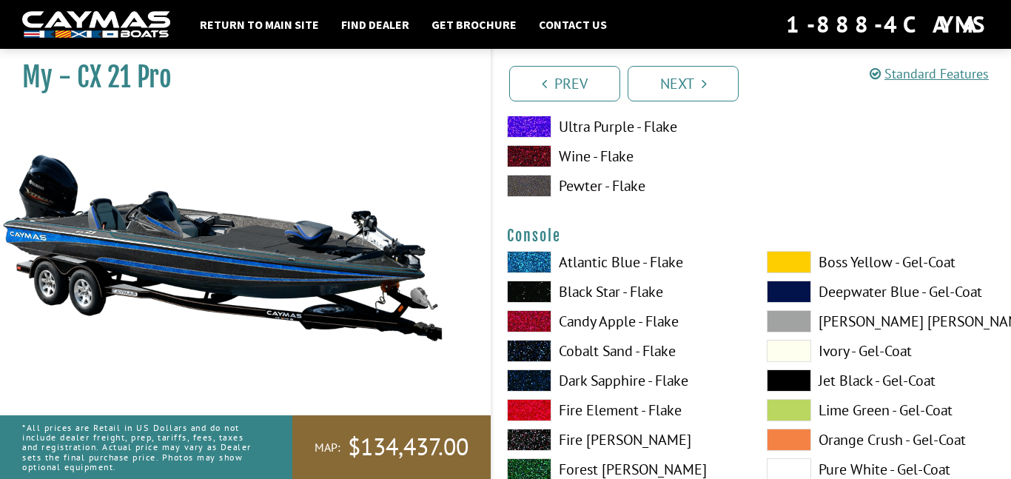
scroll to position [3683, 0]
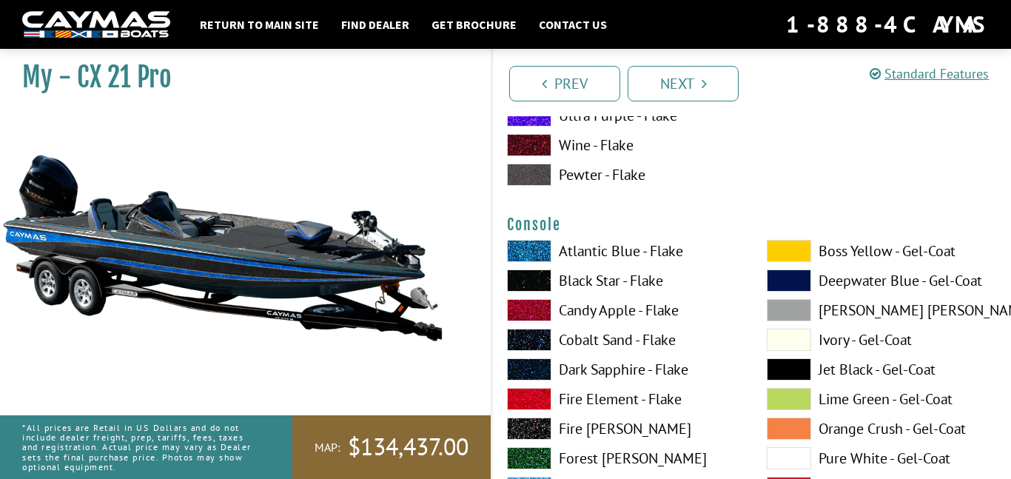
click at [523, 280] on span at bounding box center [529, 280] width 44 height 22
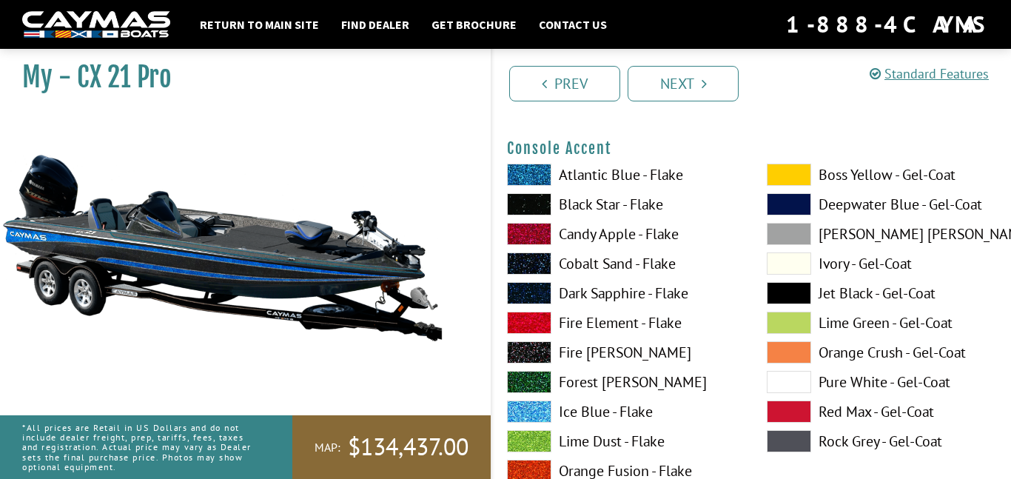
scroll to position [4381, 0]
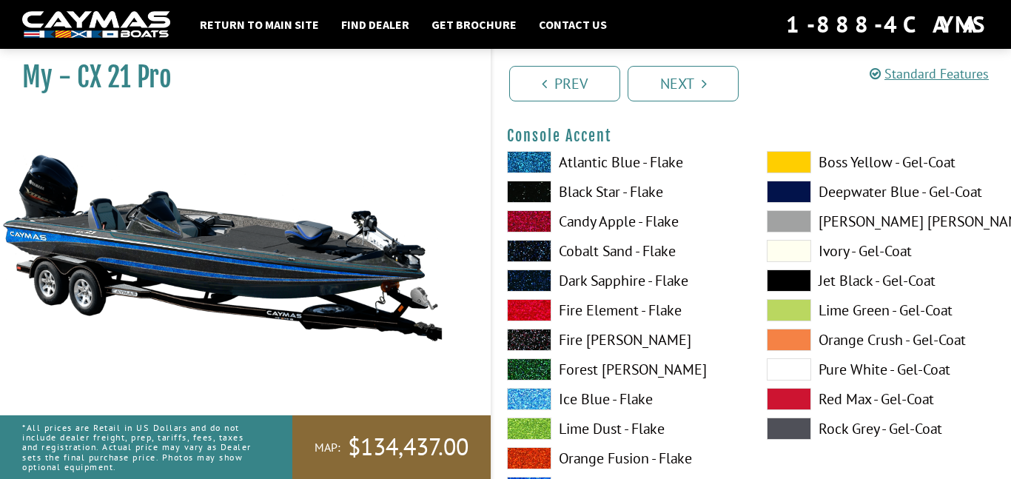
click at [534, 160] on span at bounding box center [529, 162] width 44 height 22
click at [794, 198] on span at bounding box center [789, 192] width 44 height 22
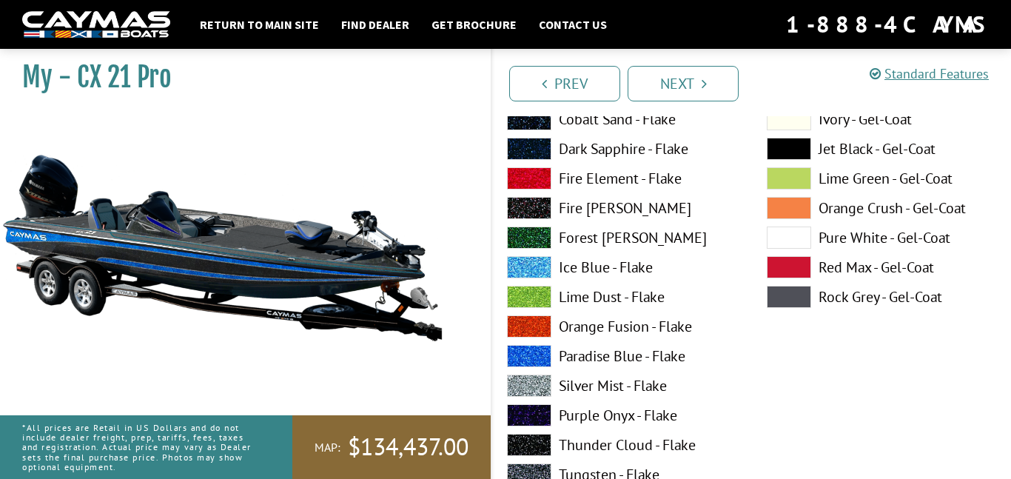
scroll to position [4641, 0]
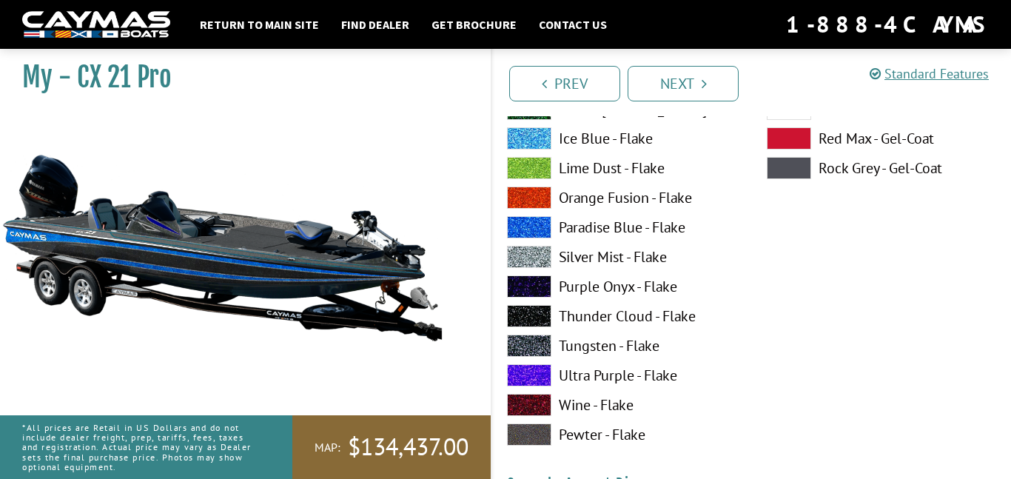
click at [528, 369] on span at bounding box center [529, 375] width 44 height 22
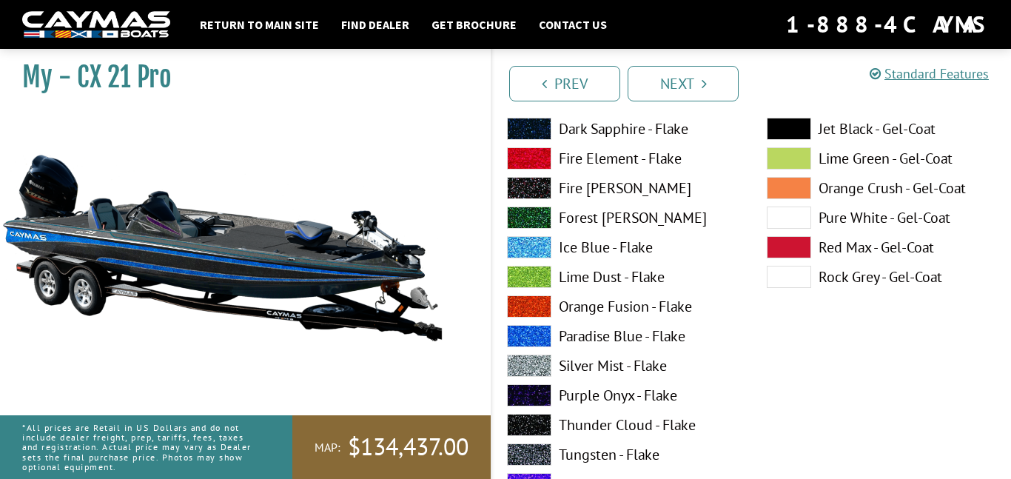
scroll to position [5145, 0]
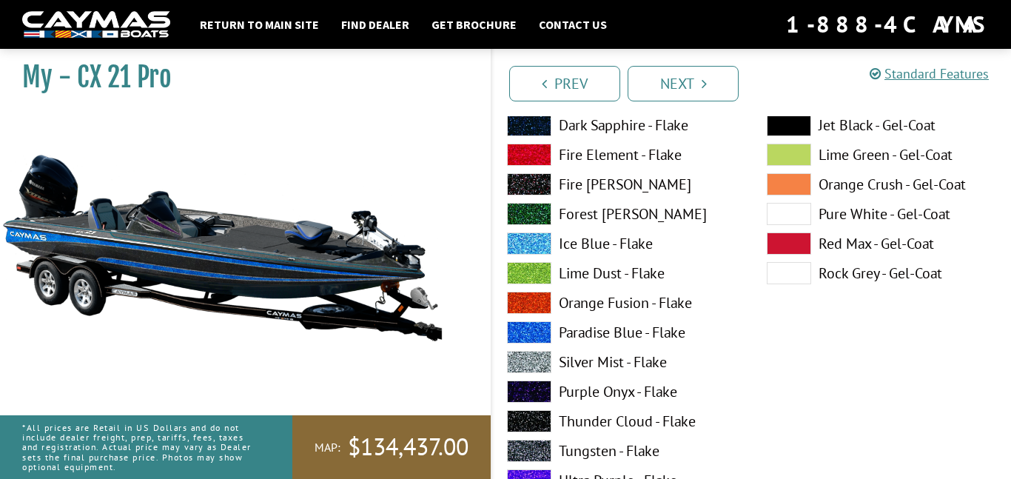
click at [521, 384] on span at bounding box center [529, 391] width 44 height 22
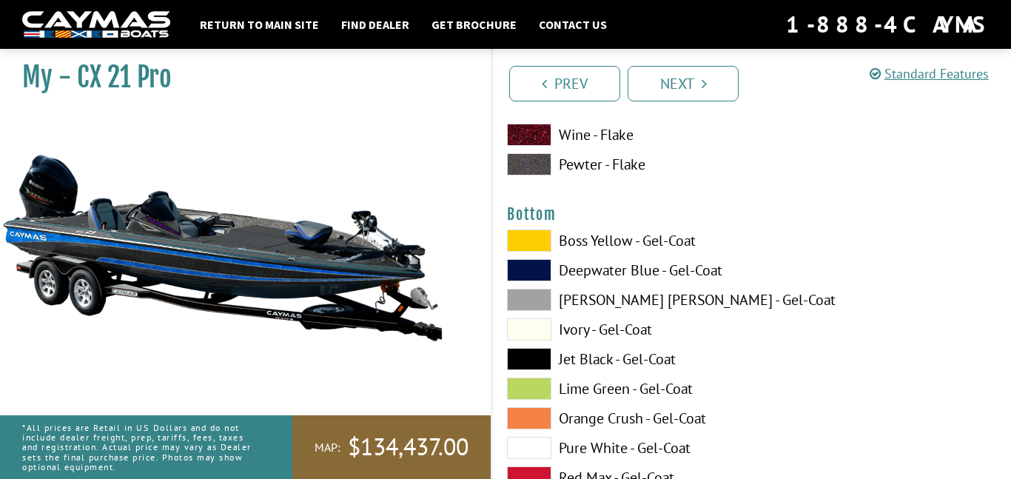
scroll to position [5515, 0]
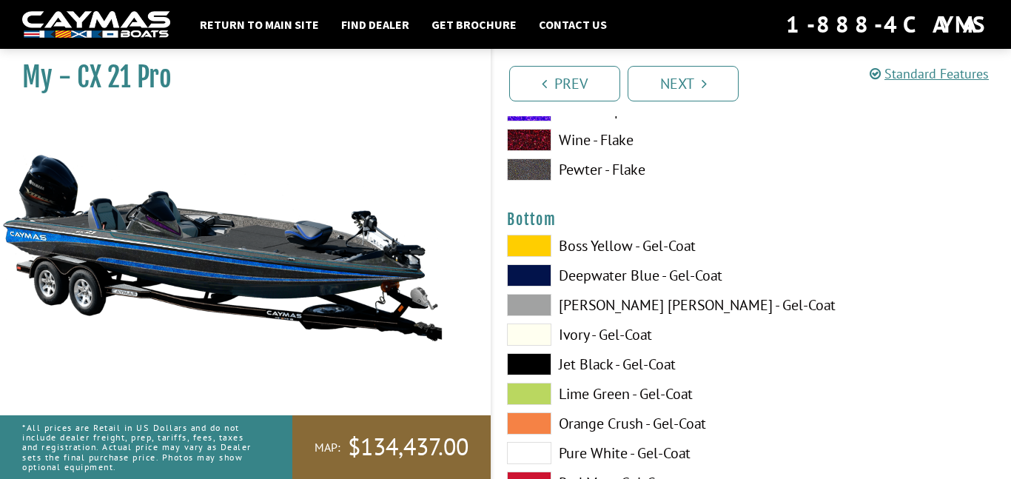
click at [526, 337] on span at bounding box center [529, 334] width 44 height 22
click at [529, 360] on span at bounding box center [529, 364] width 44 height 22
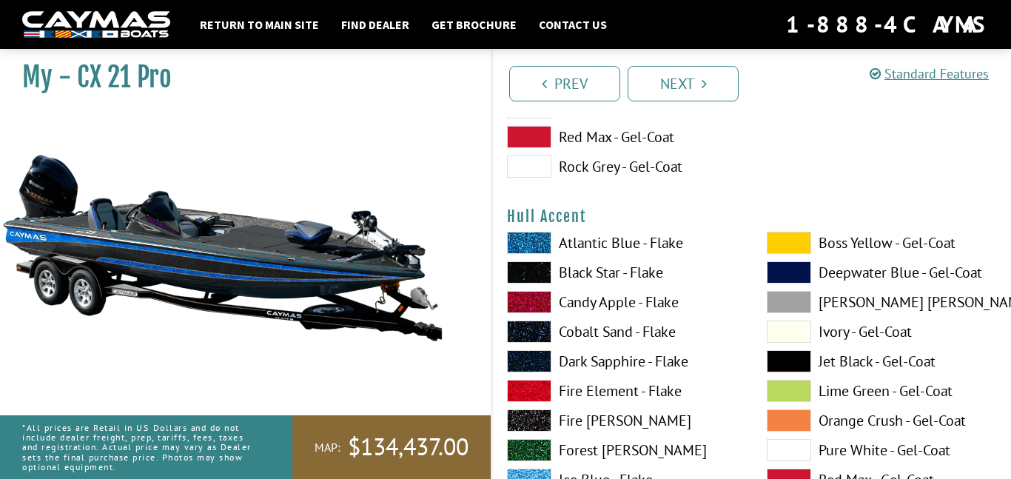
scroll to position [5863, 0]
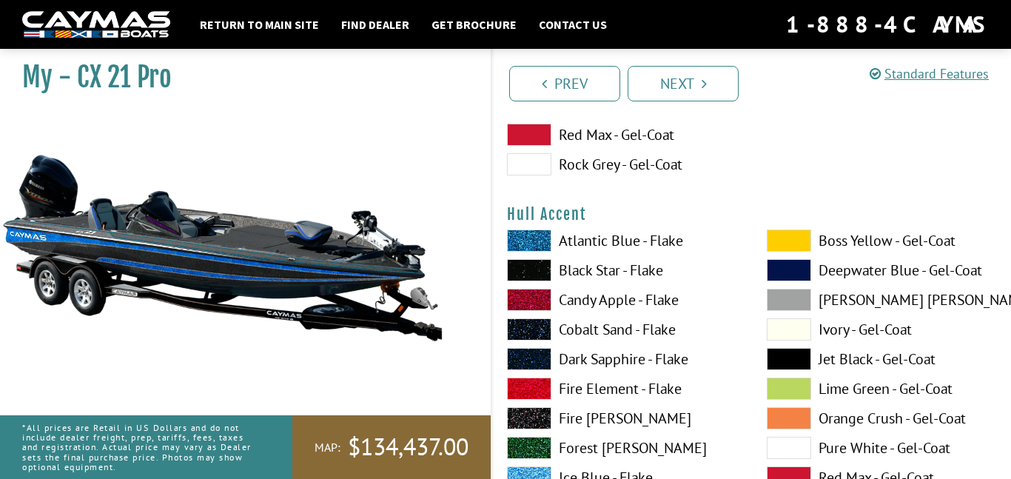
click at [517, 248] on span at bounding box center [529, 240] width 44 height 22
click at [527, 325] on span at bounding box center [529, 329] width 44 height 22
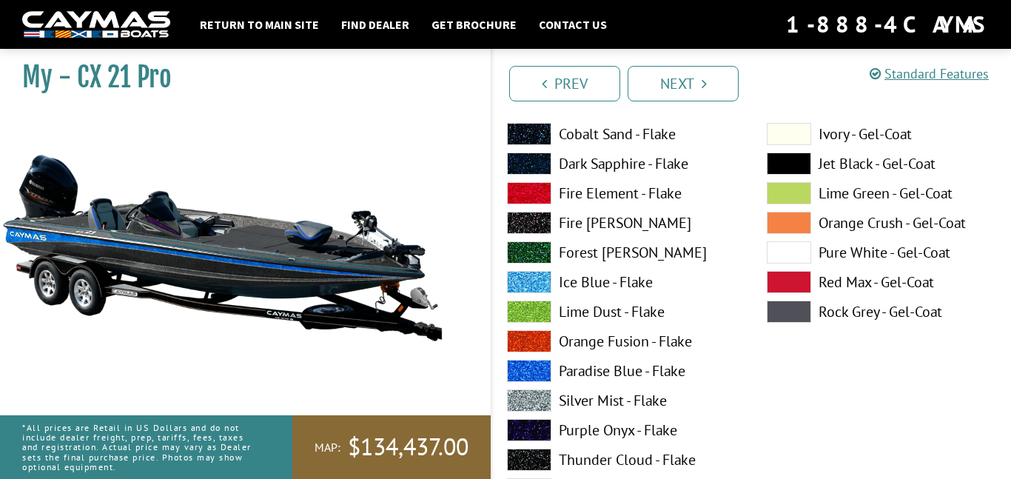
scroll to position [6060, 0]
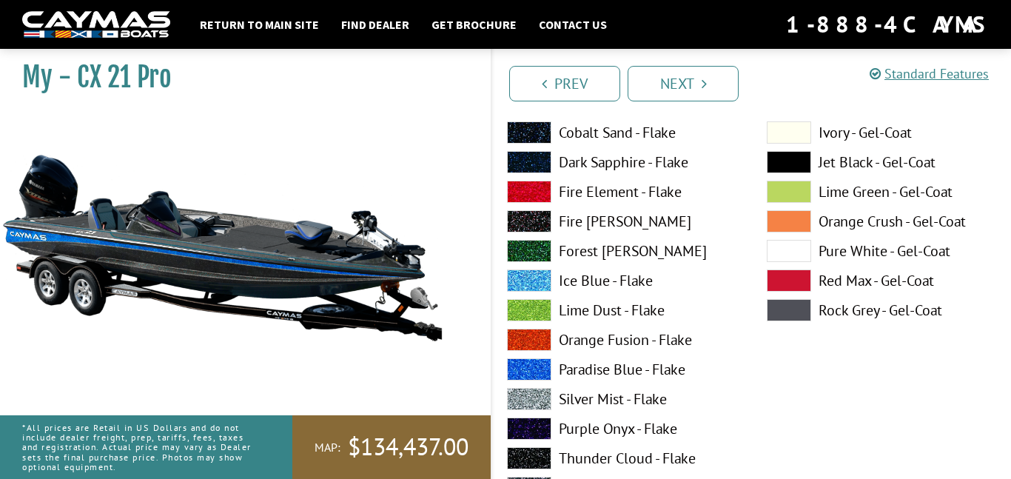
click at [522, 427] on span at bounding box center [529, 428] width 44 height 22
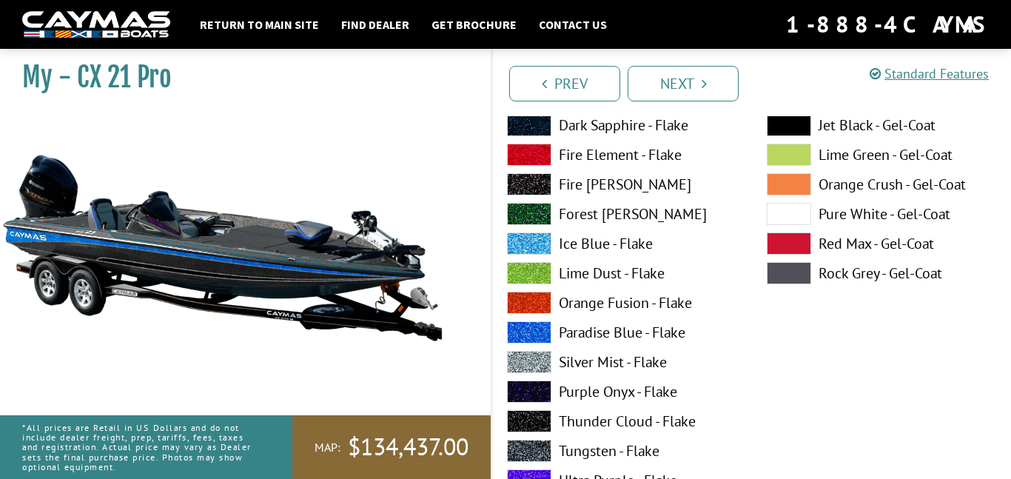
scroll to position [6762, 0]
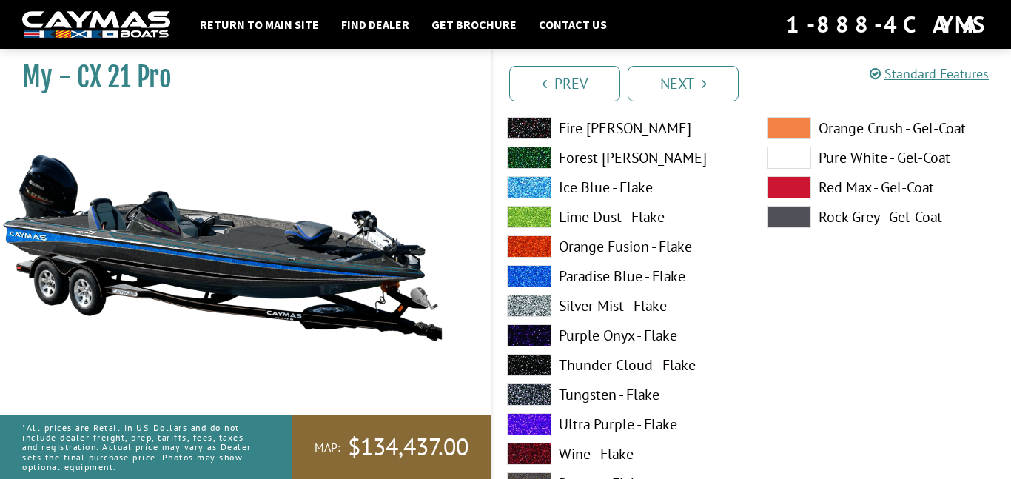
click at [526, 337] on span at bounding box center [529, 335] width 44 height 22
click at [525, 337] on span at bounding box center [529, 335] width 44 height 22
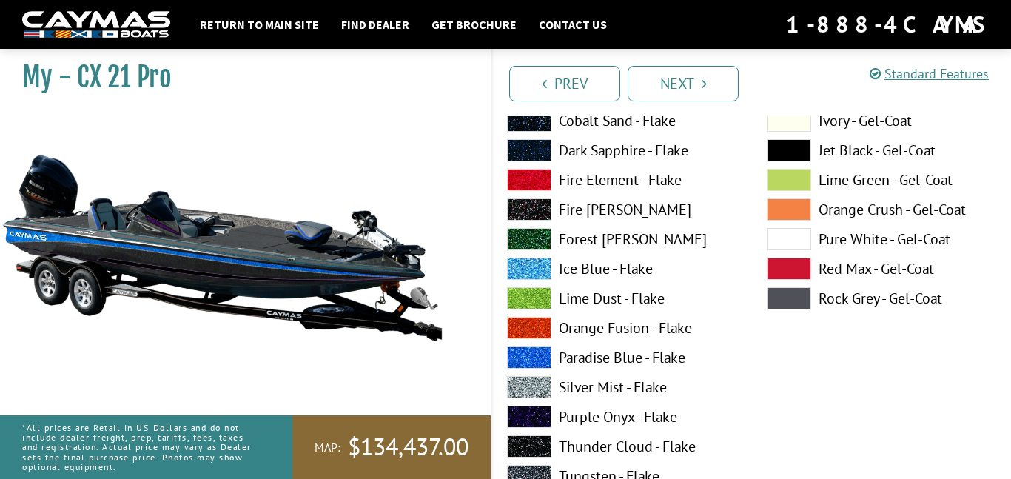
scroll to position [7355, 0]
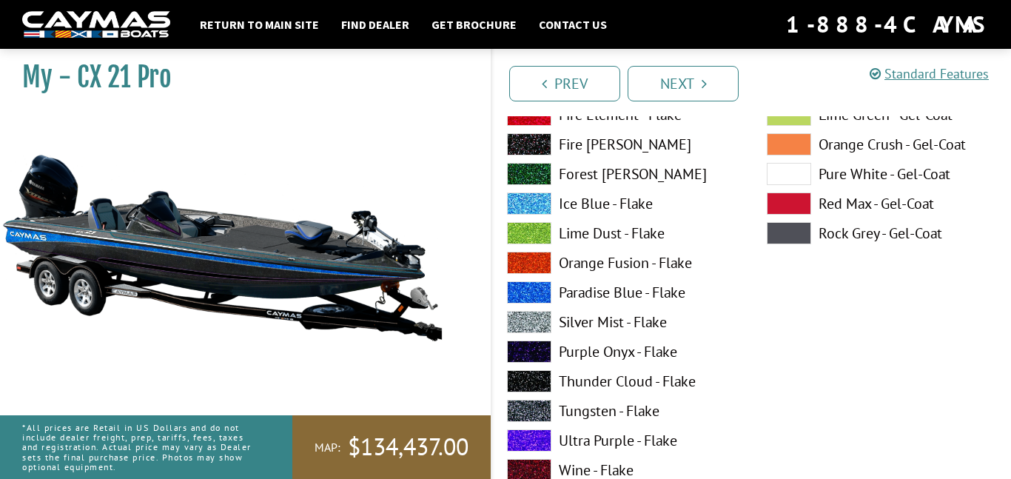
click at [525, 342] on span at bounding box center [529, 351] width 44 height 22
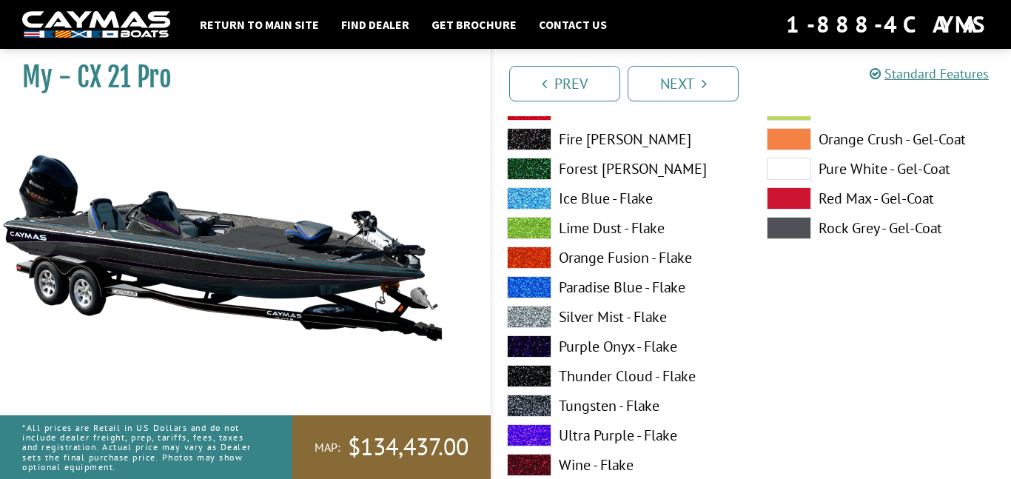
scroll to position [1555, 0]
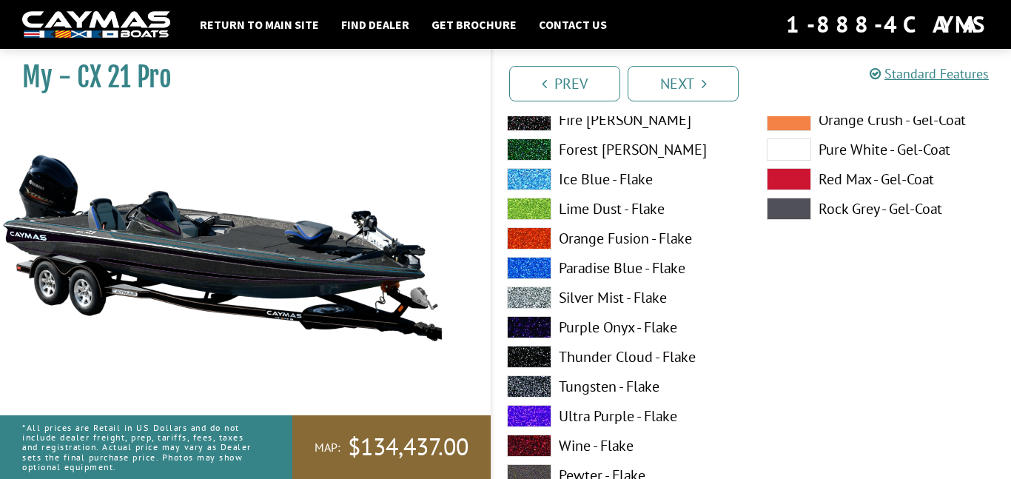
click at [524, 329] on span at bounding box center [529, 327] width 44 height 22
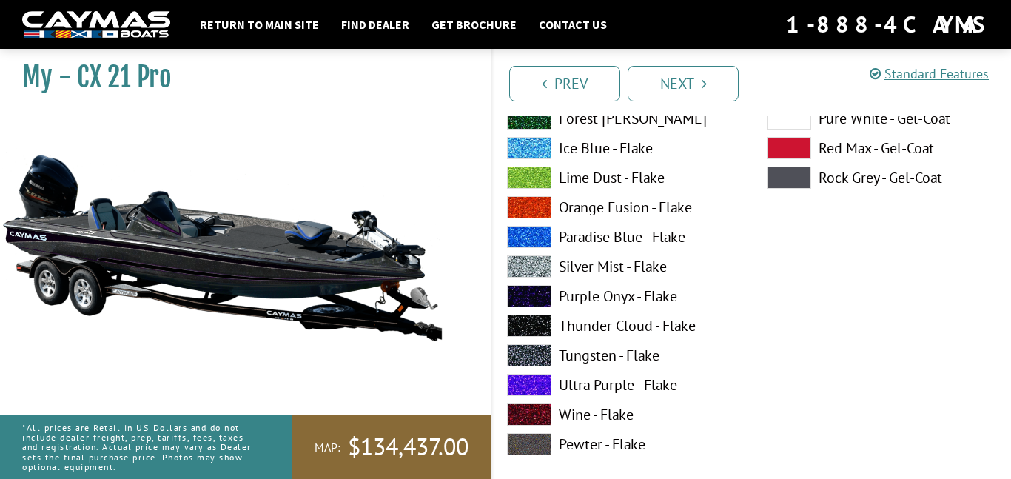
scroll to position [8018, 0]
click at [534, 298] on span at bounding box center [529, 297] width 44 height 22
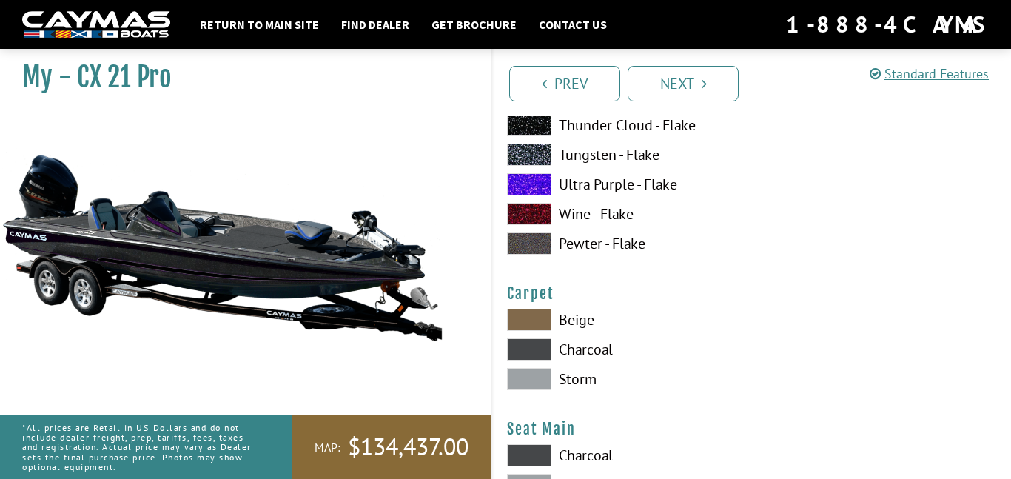
scroll to position [8265, 0]
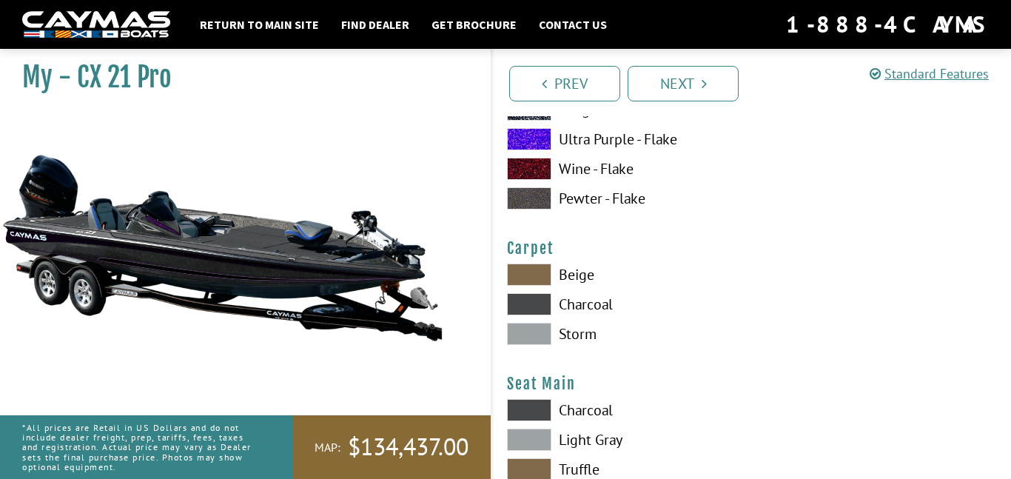
click at [528, 333] on span at bounding box center [529, 334] width 44 height 22
click at [519, 305] on span at bounding box center [529, 304] width 44 height 22
click at [520, 331] on span at bounding box center [529, 334] width 44 height 22
click at [518, 306] on span at bounding box center [529, 304] width 44 height 22
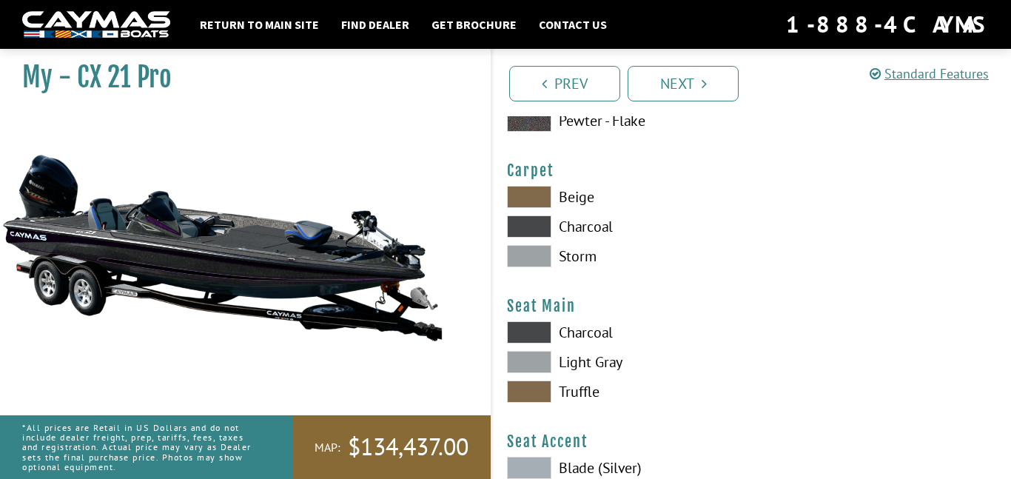
scroll to position [8388, 0]
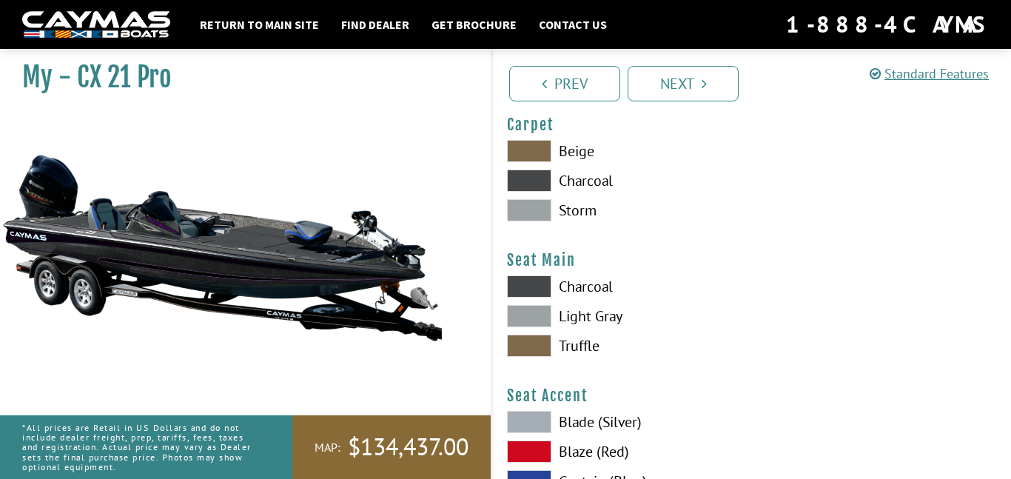
click at [522, 147] on span at bounding box center [529, 151] width 44 height 22
click at [533, 181] on span at bounding box center [529, 180] width 44 height 22
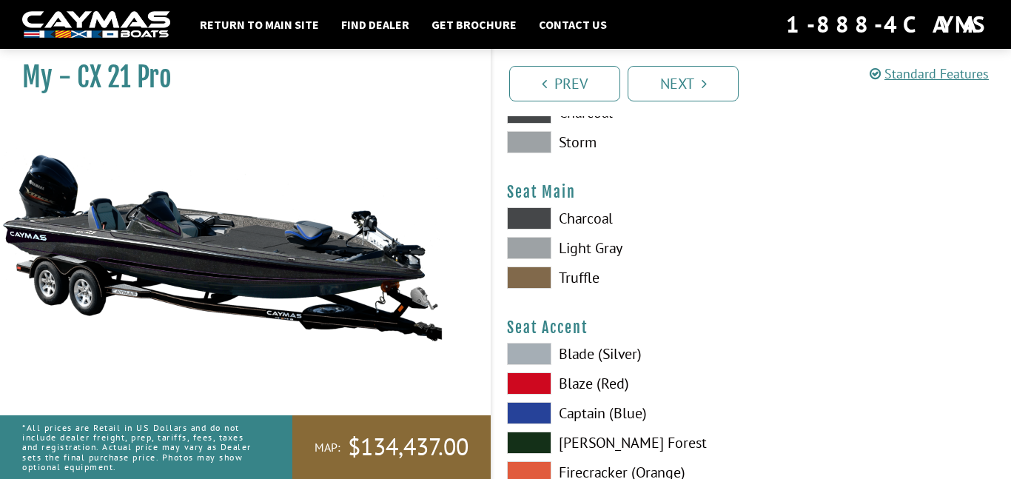
scroll to position [8457, 0]
click at [527, 272] on span at bounding box center [529, 277] width 44 height 22
click at [526, 252] on span at bounding box center [529, 247] width 44 height 22
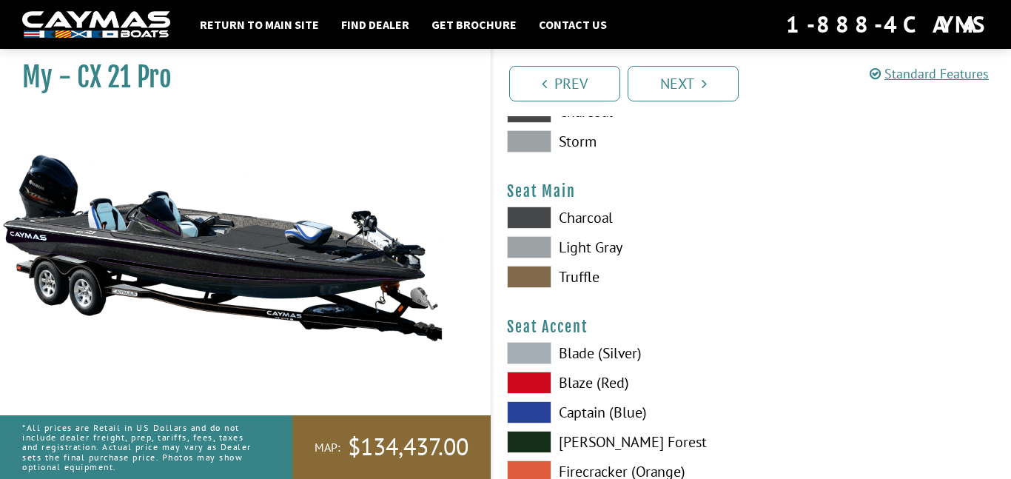
click at [533, 223] on span at bounding box center [529, 217] width 44 height 22
click at [535, 248] on span at bounding box center [529, 247] width 44 height 22
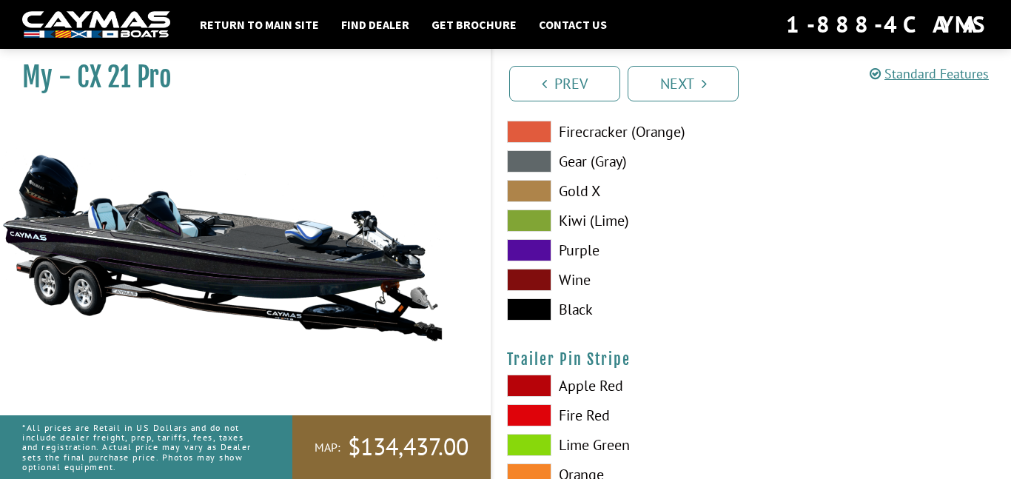
scroll to position [8798, 0]
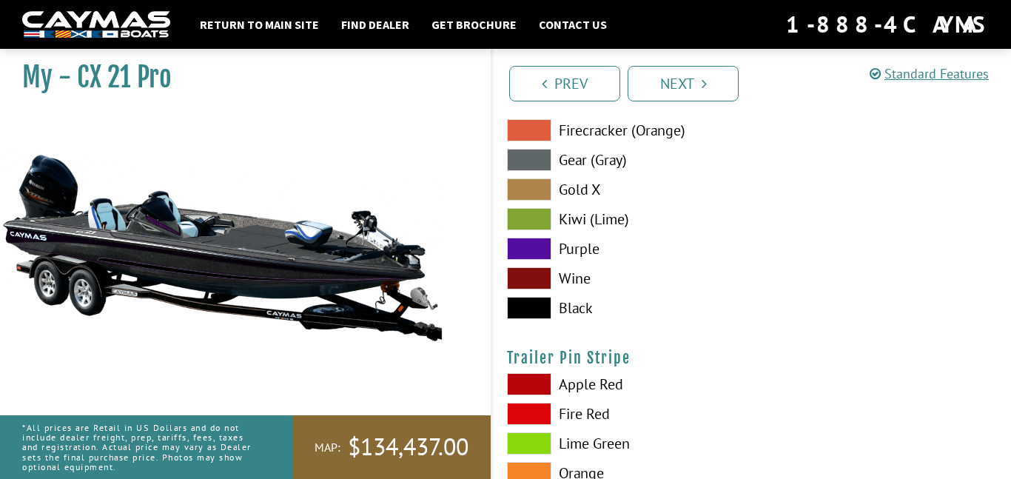
click at [525, 252] on span at bounding box center [529, 249] width 44 height 22
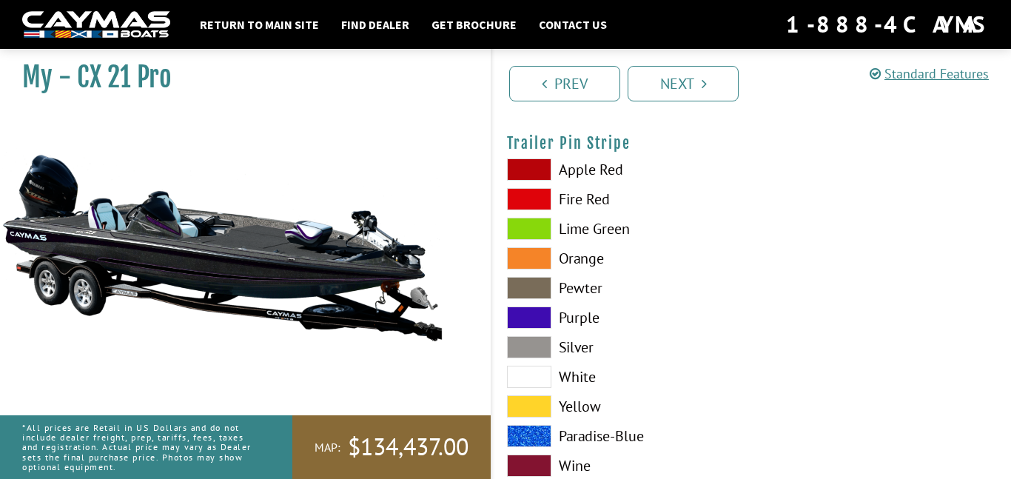
scroll to position [9014, 0]
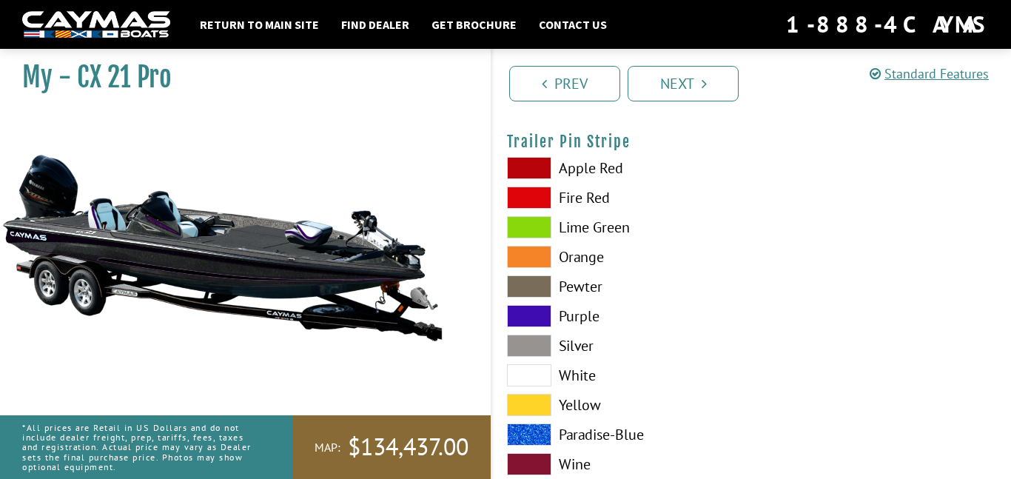
click at [522, 315] on span at bounding box center [529, 316] width 44 height 22
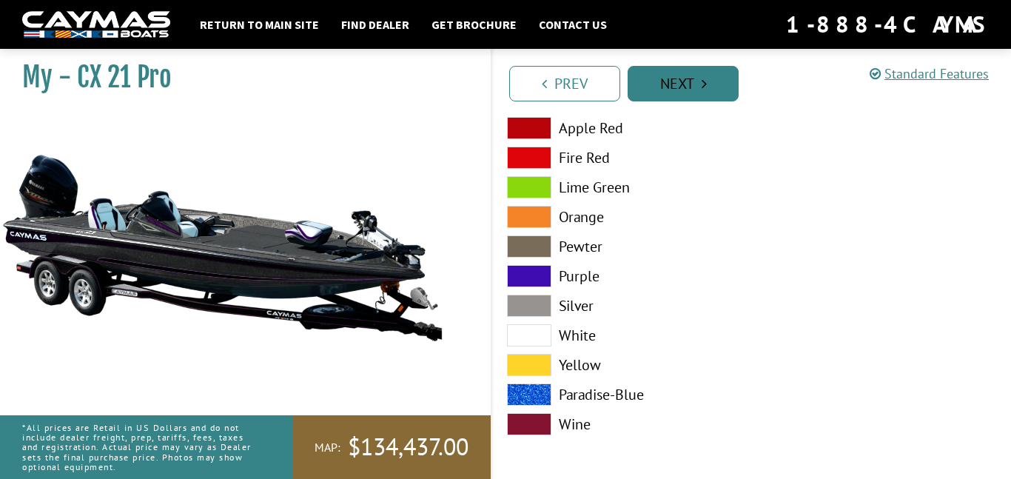
click at [649, 86] on link "Next" at bounding box center [682, 84] width 111 height 36
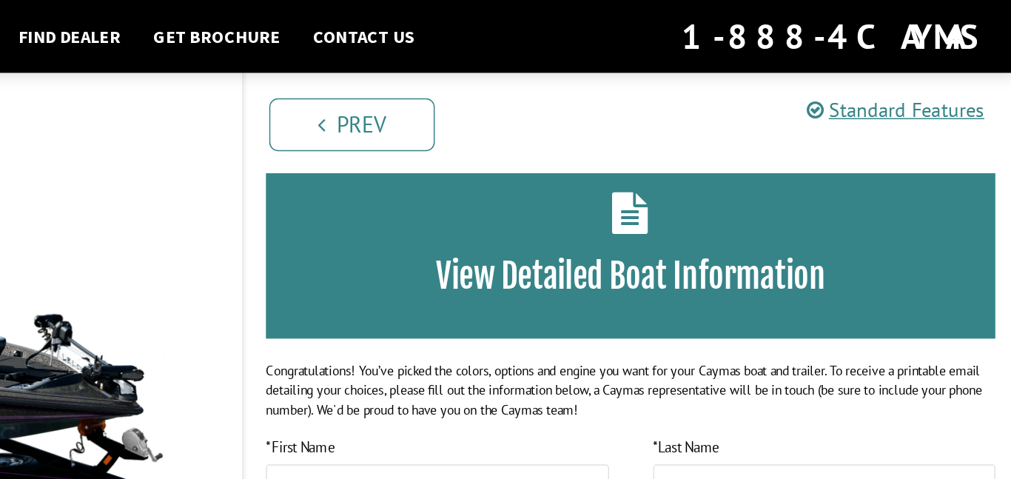
scroll to position [0, 0]
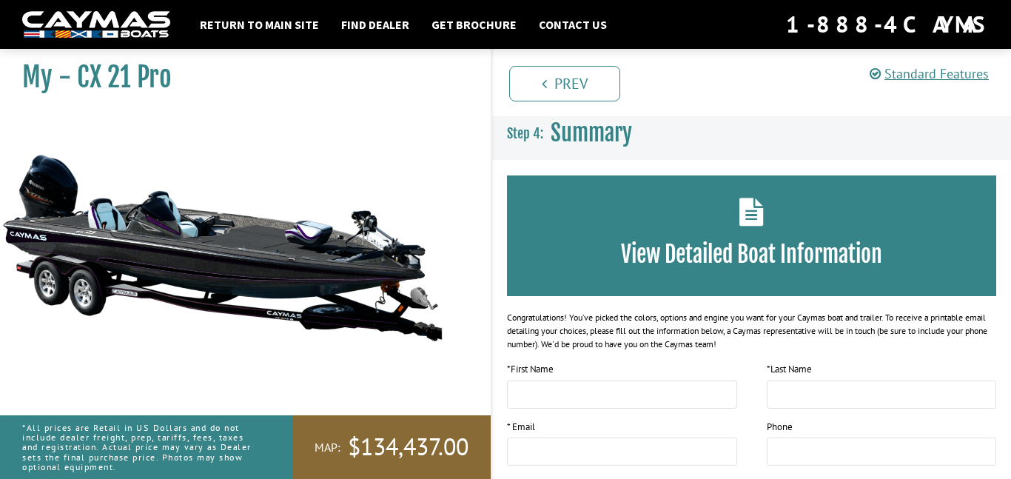
click at [571, 261] on h3 "View Detailed Boat Information" at bounding box center [751, 253] width 445 height 27
click at [744, 232] on div "View Detailed Boat Information" at bounding box center [751, 235] width 489 height 121
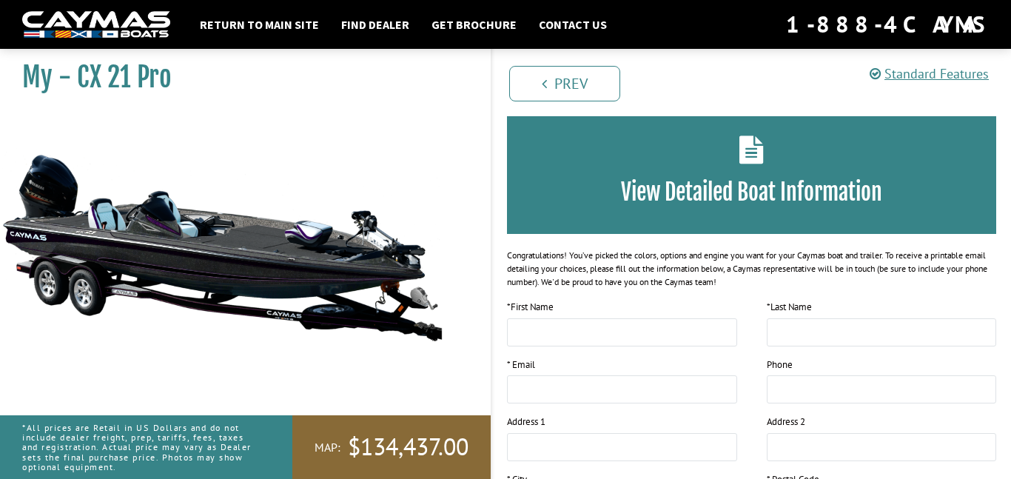
scroll to position [70, 0]
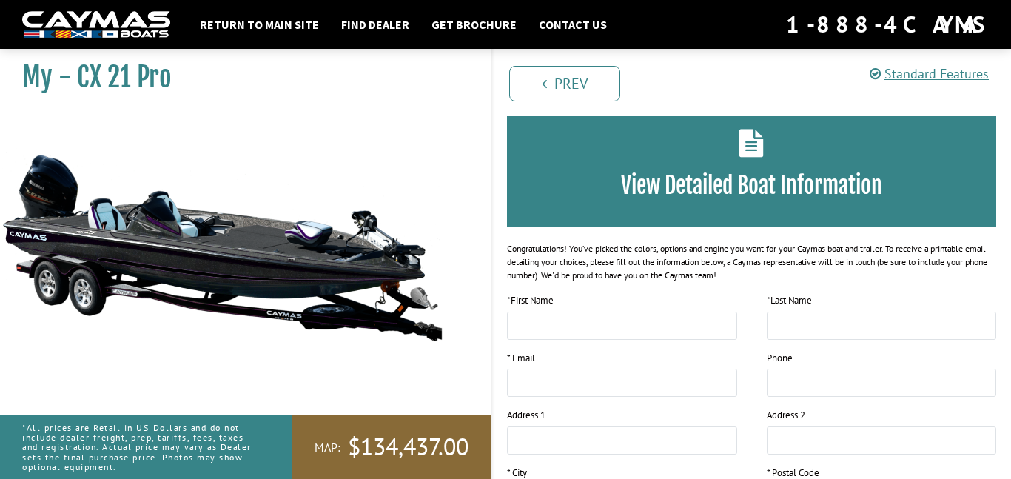
click at [744, 232] on div "View Detailed Boat Information Congratulations! You’ve picked the colors, optio…" at bounding box center [751, 405] width 489 height 596
click at [717, 198] on div "View Detailed Boat Information" at bounding box center [751, 166] width 489 height 121
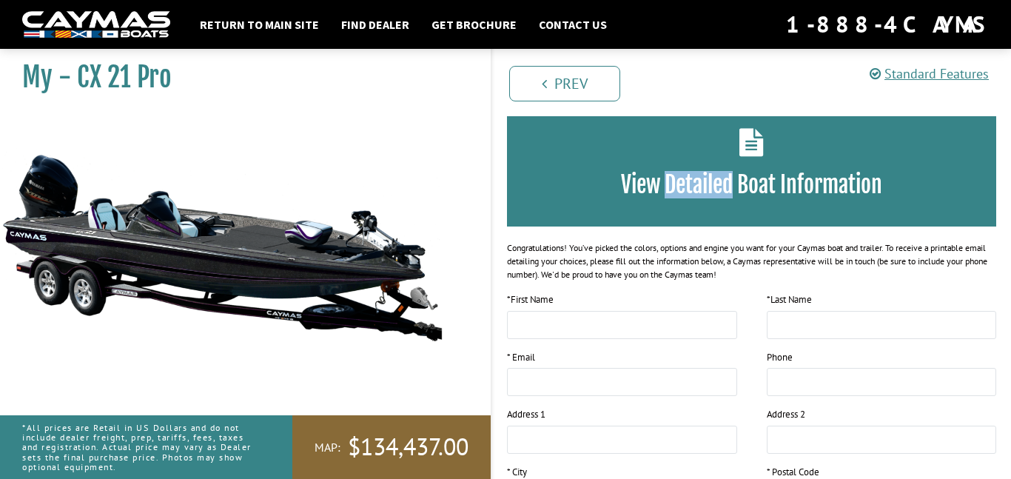
click at [717, 198] on div "View Detailed Boat Information" at bounding box center [751, 166] width 489 height 121
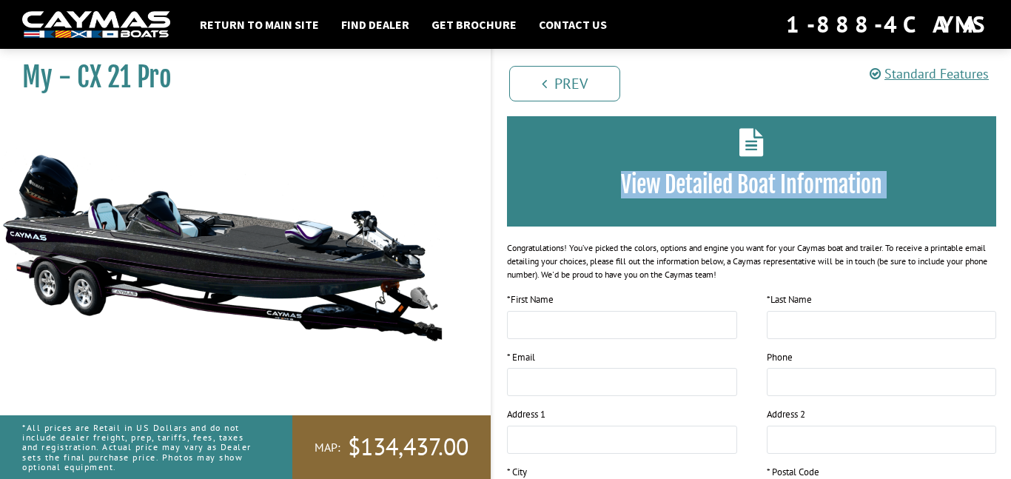
click at [717, 198] on div "View Detailed Boat Information" at bounding box center [751, 166] width 489 height 121
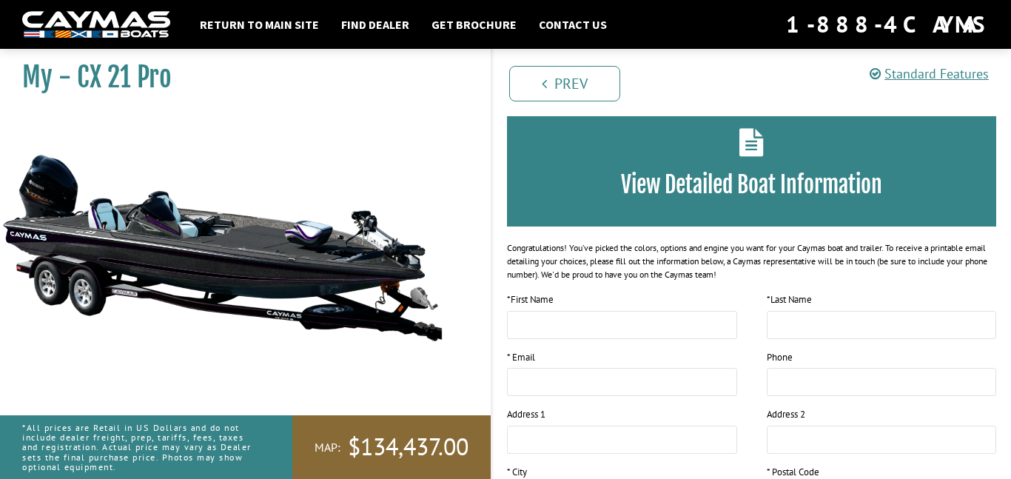
click at [717, 198] on div "View Detailed Boat Information" at bounding box center [751, 166] width 489 height 121
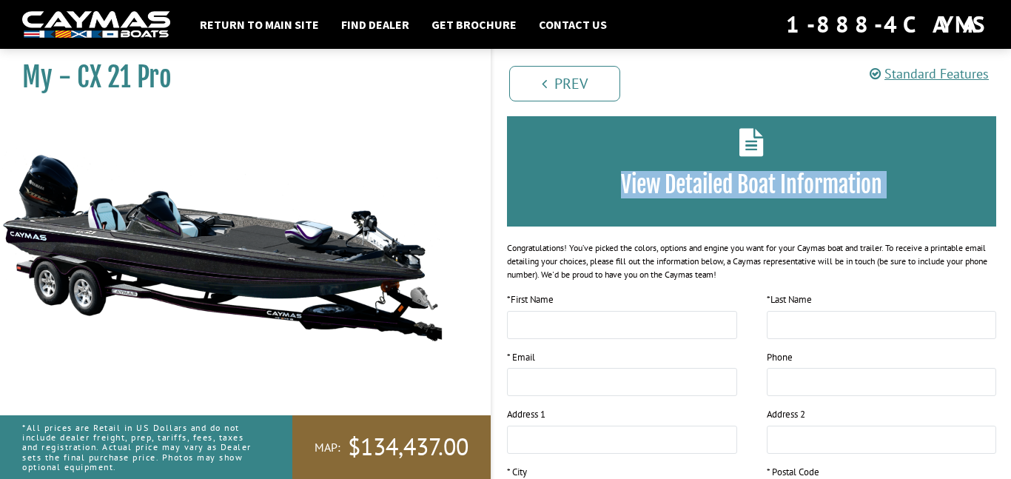
click at [717, 198] on div "View Detailed Boat Information" at bounding box center [751, 166] width 489 height 121
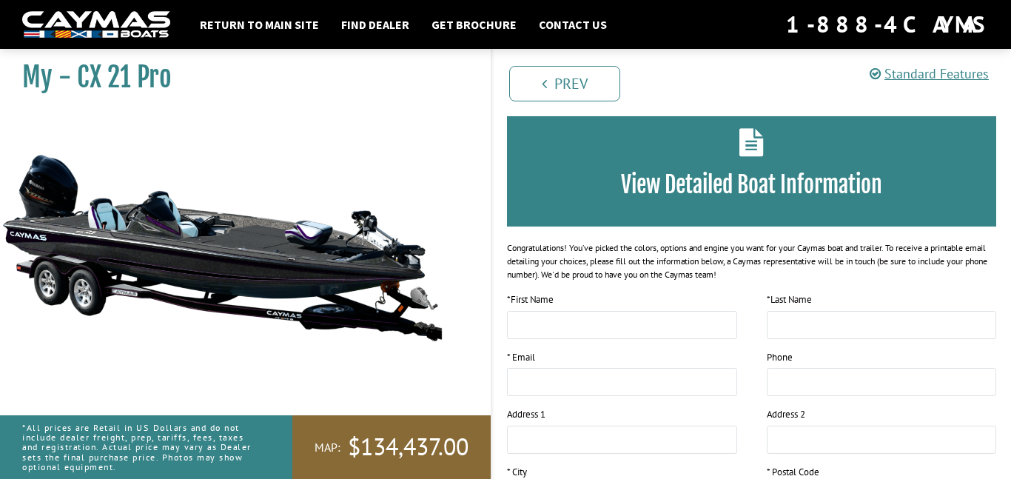
click at [717, 198] on div "View Detailed Boat Information" at bounding box center [751, 166] width 489 height 121
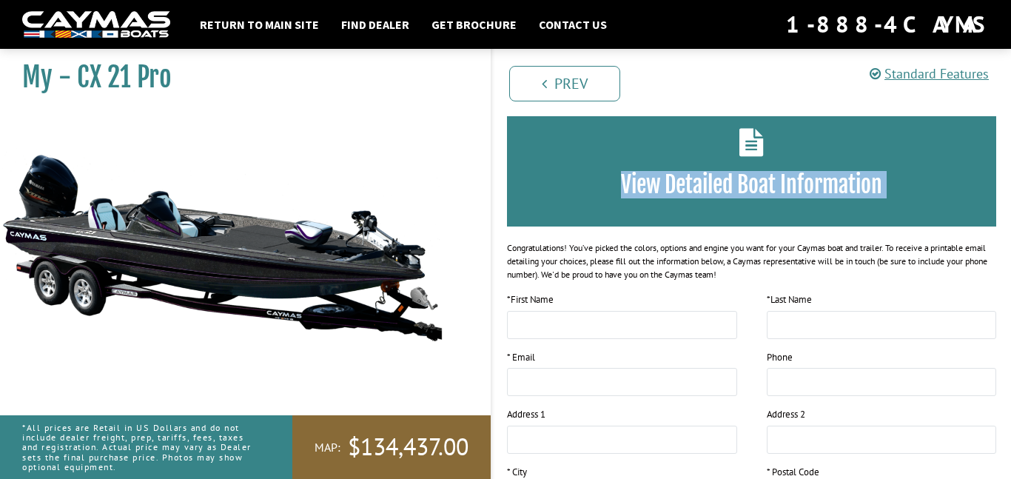
click at [717, 198] on div "View Detailed Boat Information" at bounding box center [751, 166] width 489 height 121
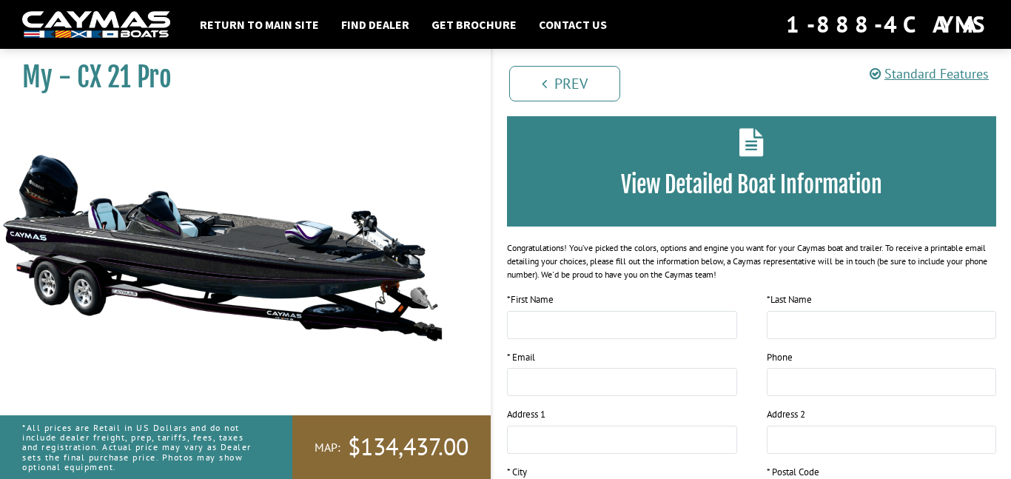
click at [717, 198] on div "View Detailed Boat Information" at bounding box center [751, 166] width 489 height 121
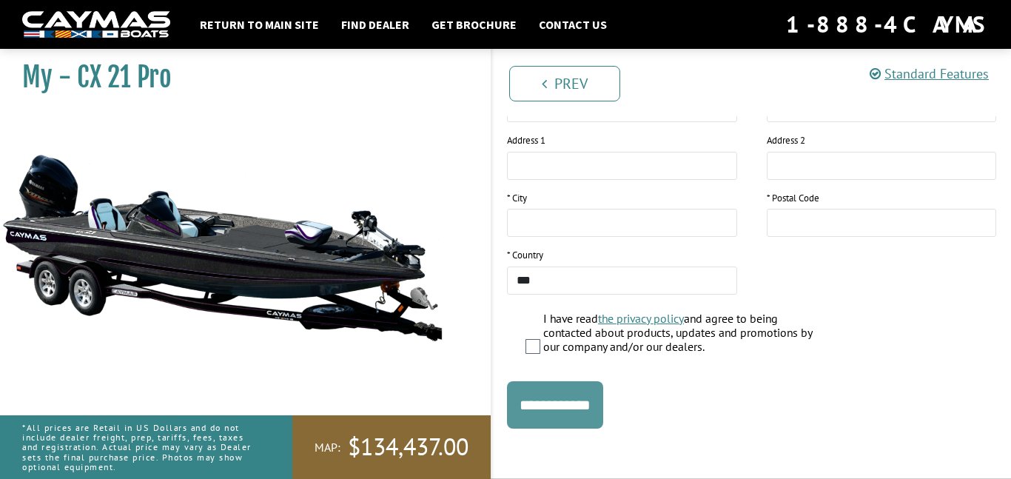
click at [551, 402] on input "**********" at bounding box center [555, 404] width 96 height 47
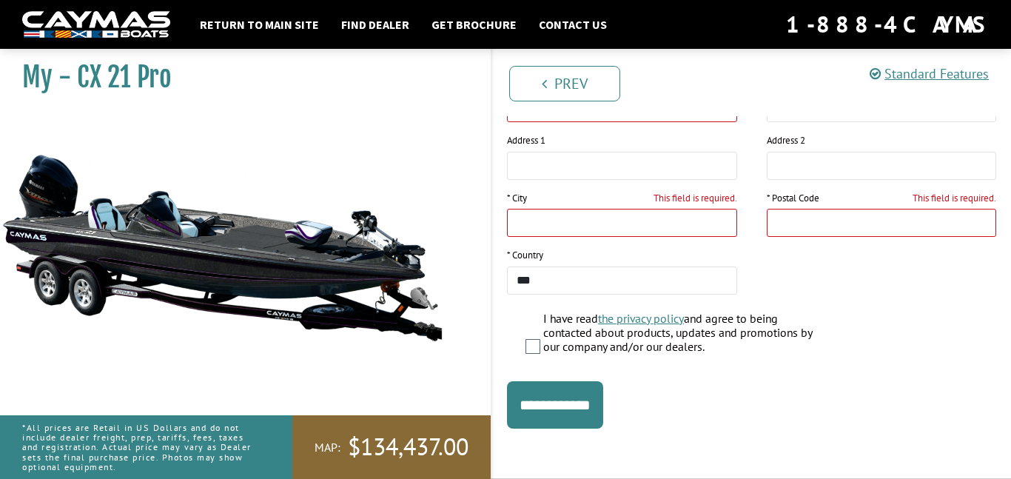
scroll to position [0, 0]
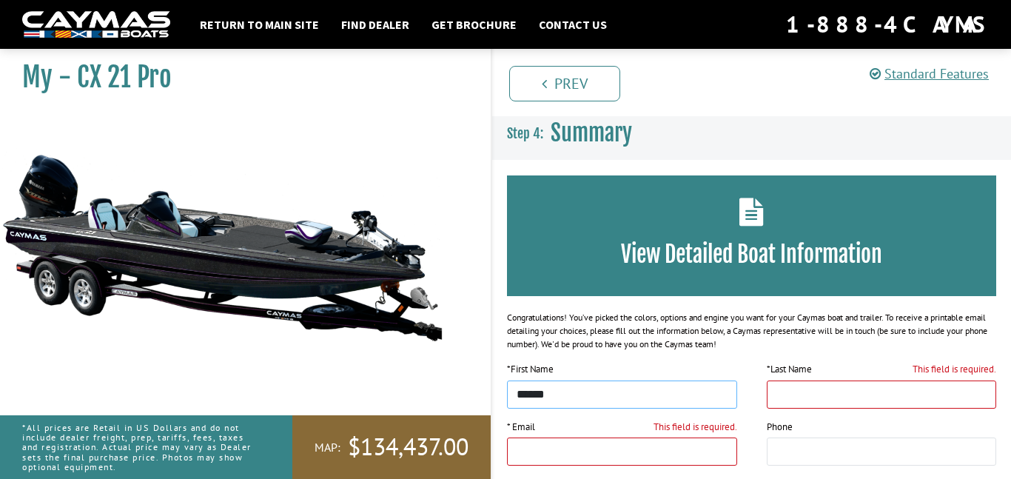
type input "******"
click at [849, 403] on input "This field is required." at bounding box center [882, 394] width 230 height 28
type input "****"
click at [716, 451] on input "This field is required." at bounding box center [622, 451] width 230 height 28
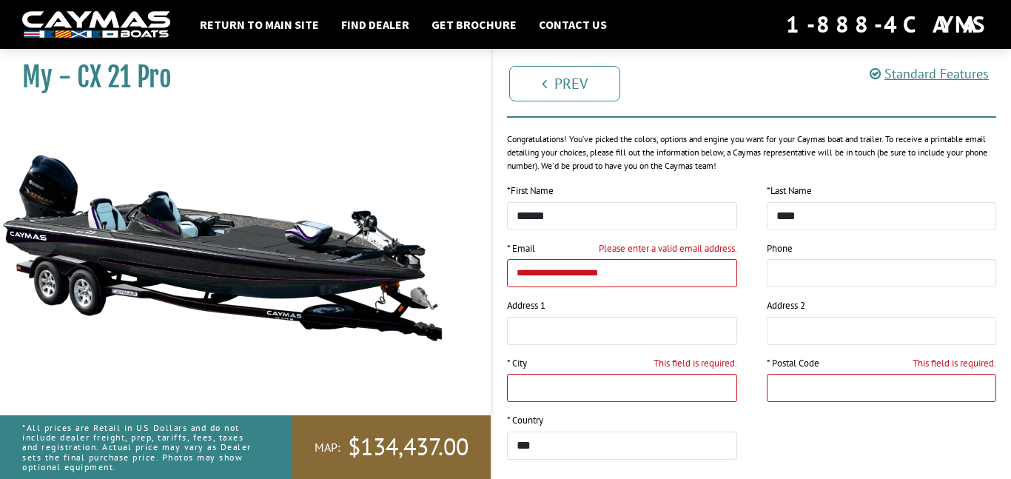
scroll to position [208, 0]
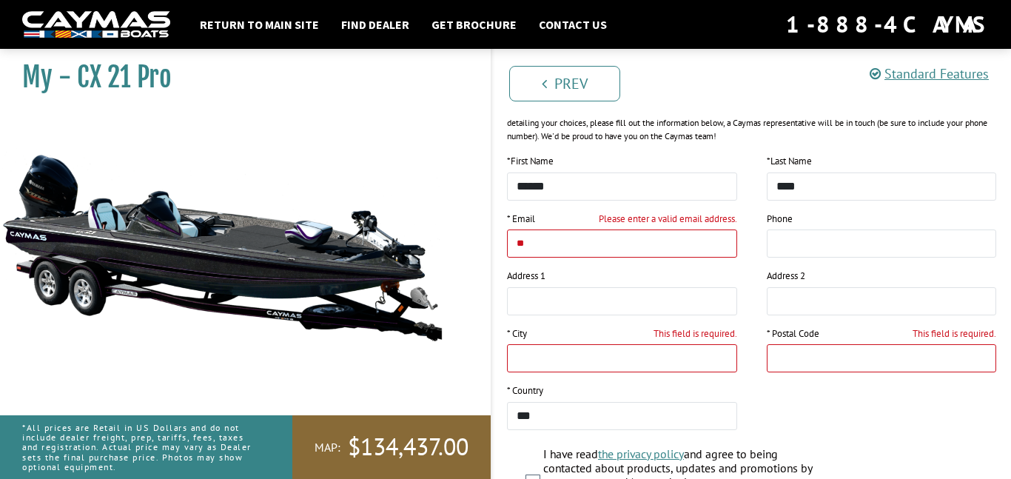
type input "*"
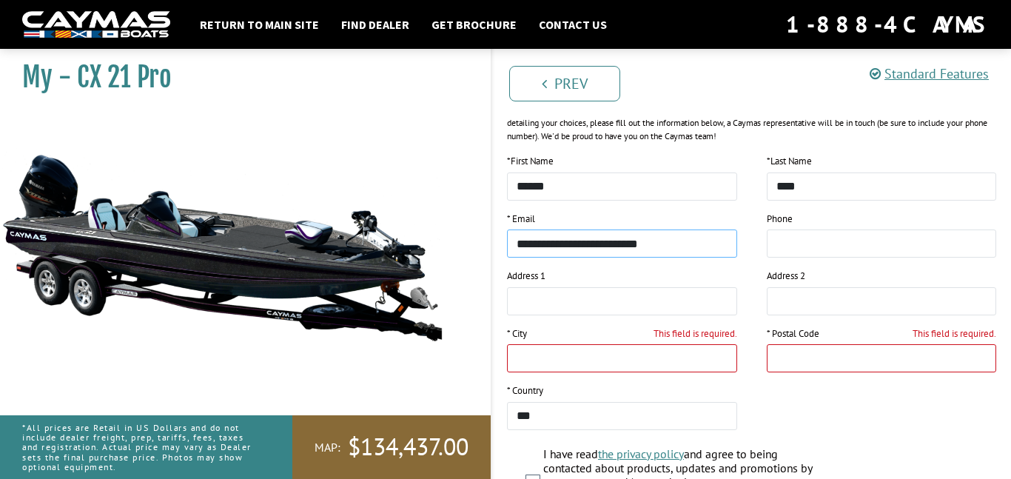
type input "**********"
click at [786, 233] on input "tel" at bounding box center [882, 243] width 230 height 28
type input "**********"
click at [589, 296] on input "text" at bounding box center [622, 301] width 230 height 28
type input "**********"
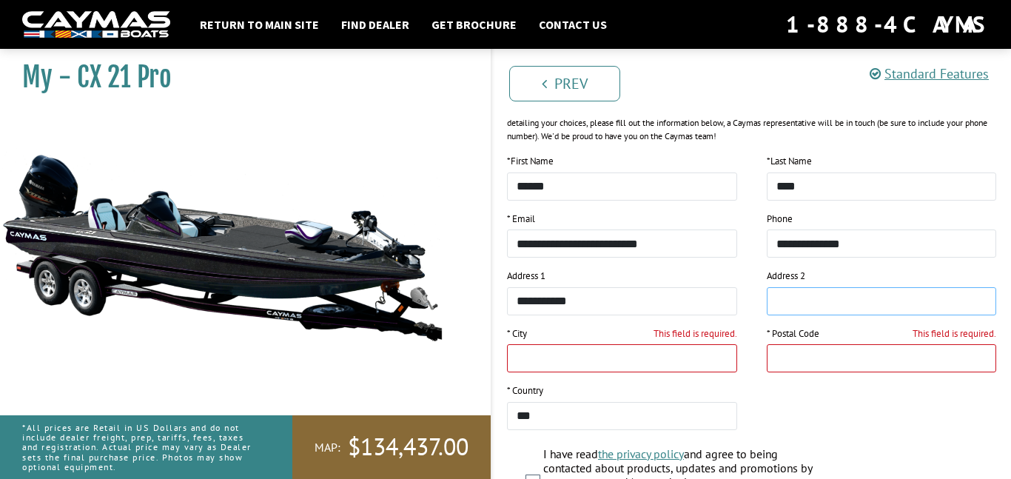
click at [778, 295] on input "text" at bounding box center [882, 301] width 230 height 28
type input "****"
click at [599, 366] on input "This field is required." at bounding box center [622, 358] width 230 height 28
type input "*"
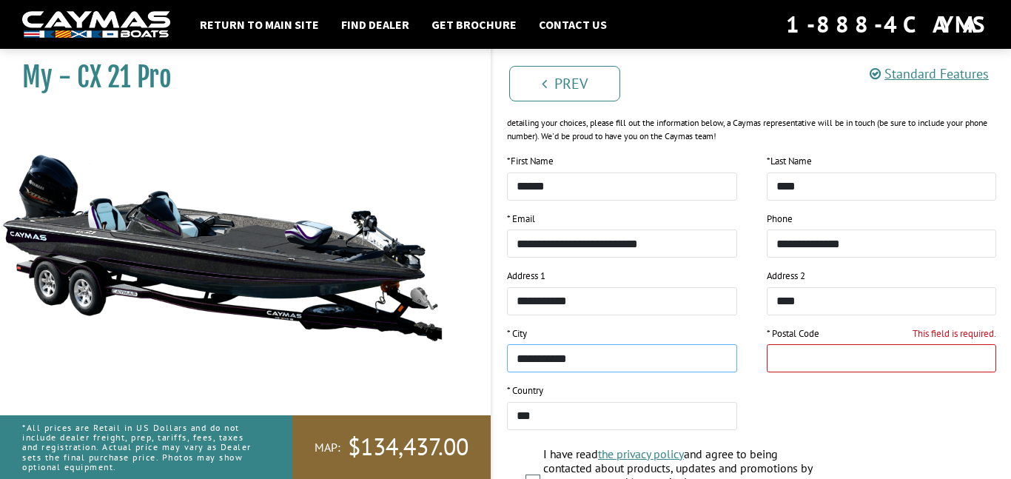
type input "**********"
click at [804, 357] on input "This field is required." at bounding box center [882, 358] width 230 height 28
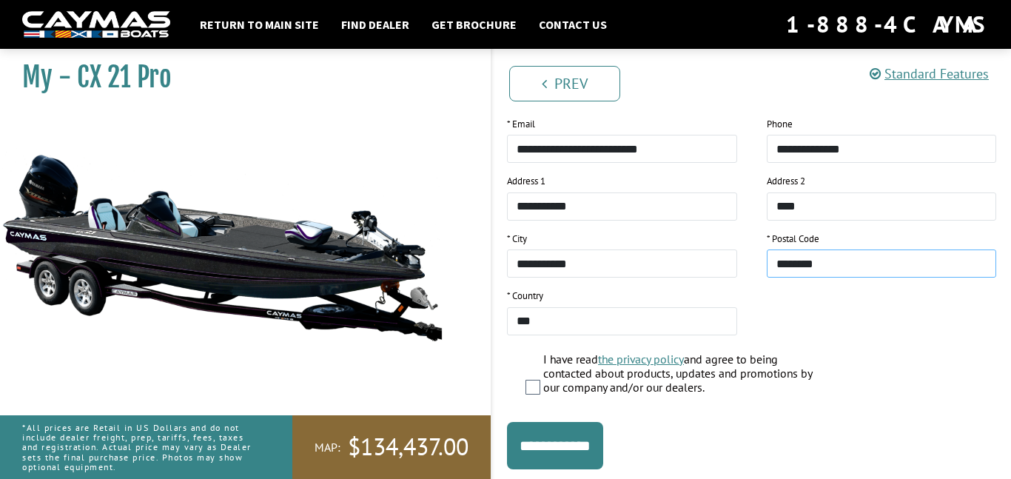
scroll to position [302, 0]
type input "********"
click at [528, 439] on input "**********" at bounding box center [555, 446] width 96 height 47
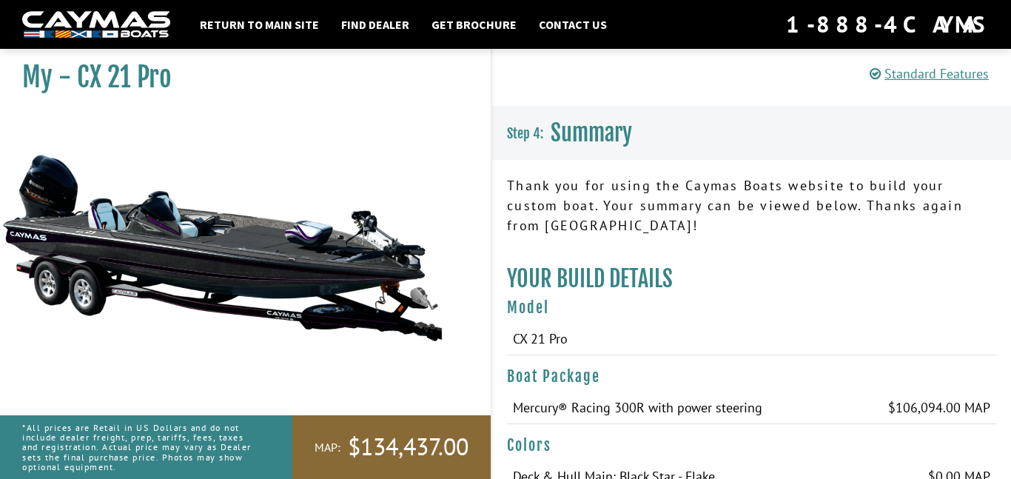
scroll to position [2271, 0]
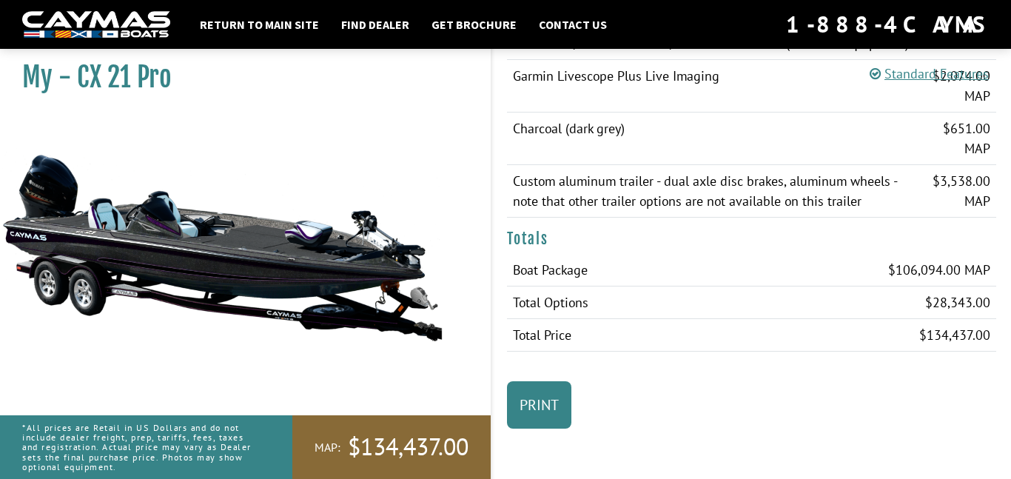
click at [371, 167] on img at bounding box center [222, 246] width 444 height 269
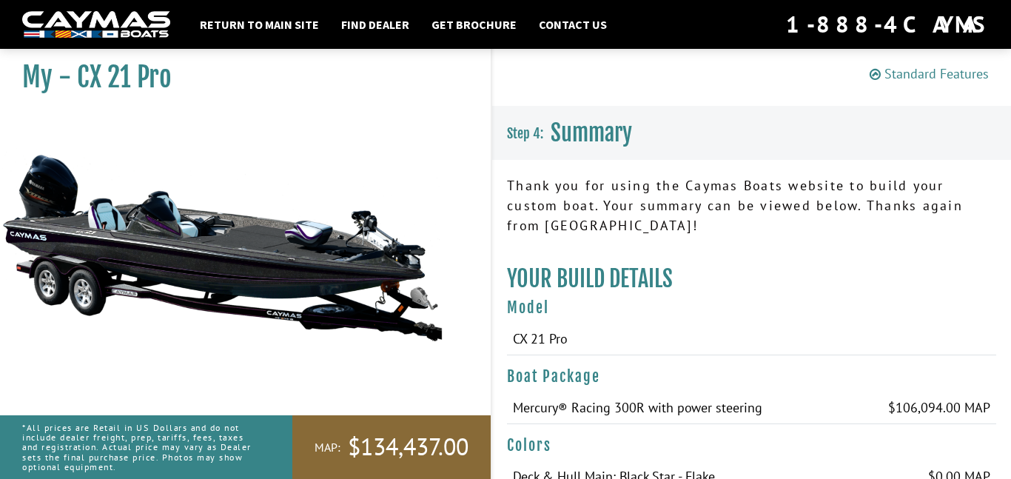
click at [925, 75] on link "Standard Features" at bounding box center [928, 73] width 119 height 17
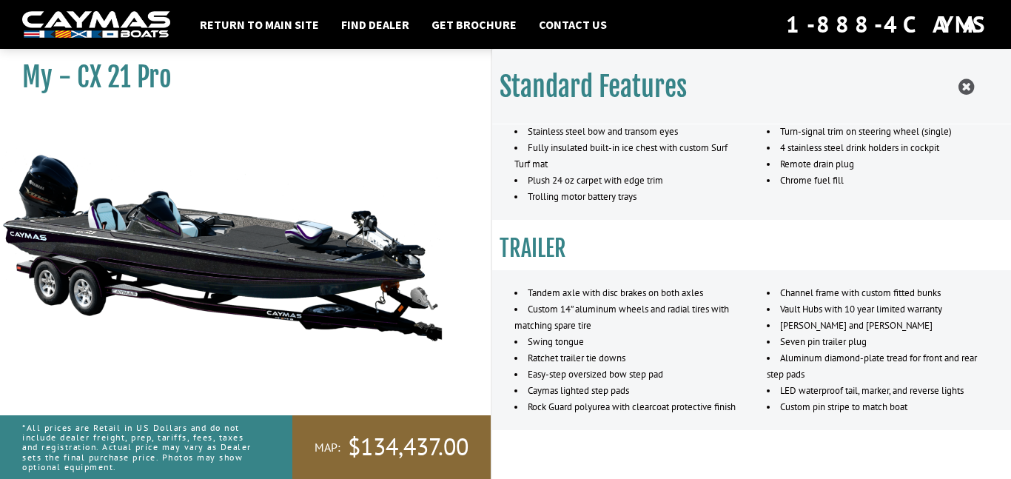
scroll to position [1452, 0]
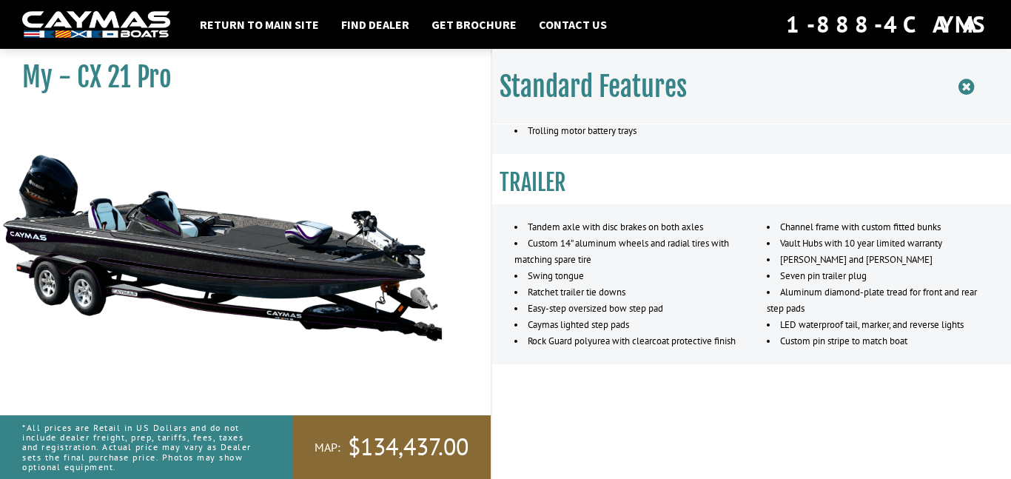
click at [963, 92] on icon at bounding box center [966, 87] width 16 height 18
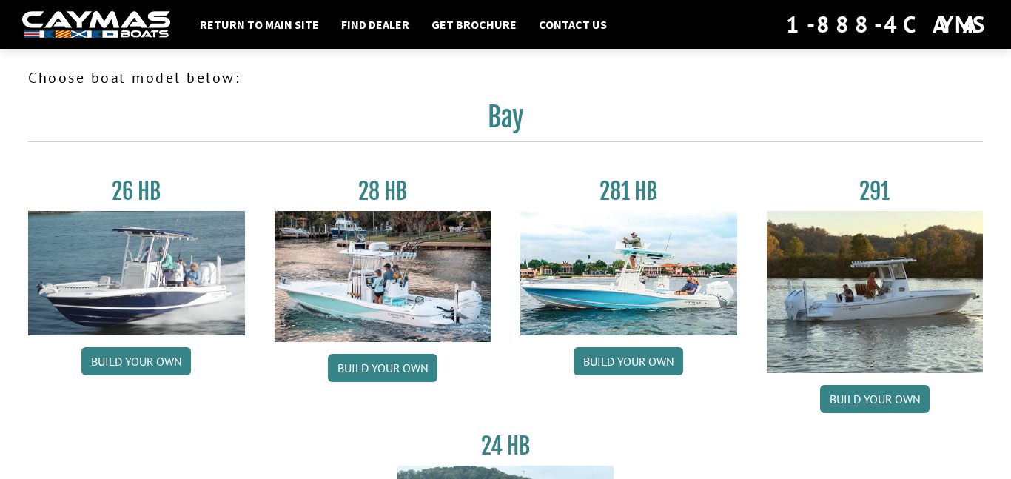
scroll to position [1874, 0]
